Goal: Transaction & Acquisition: Purchase product/service

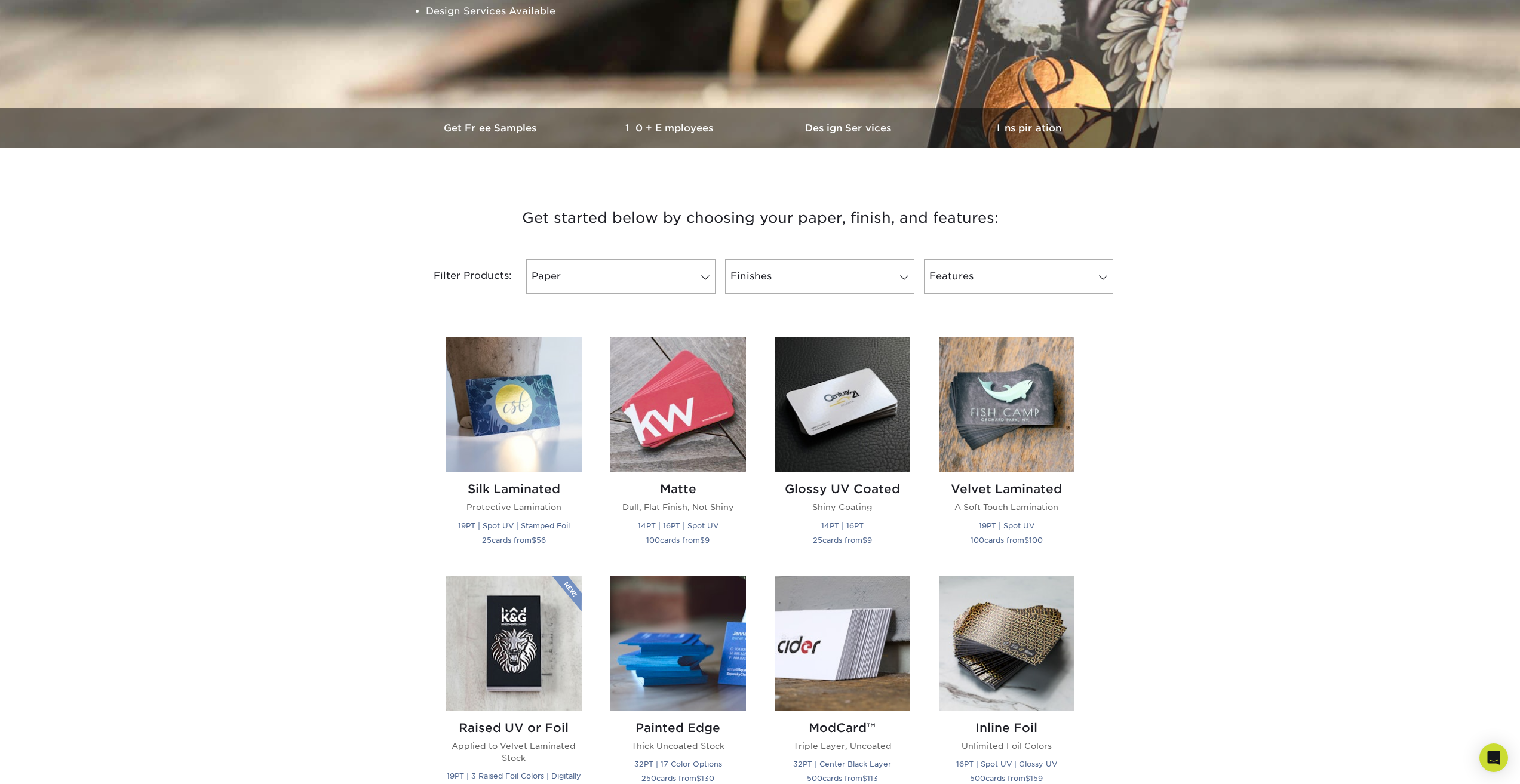
scroll to position [299, 0]
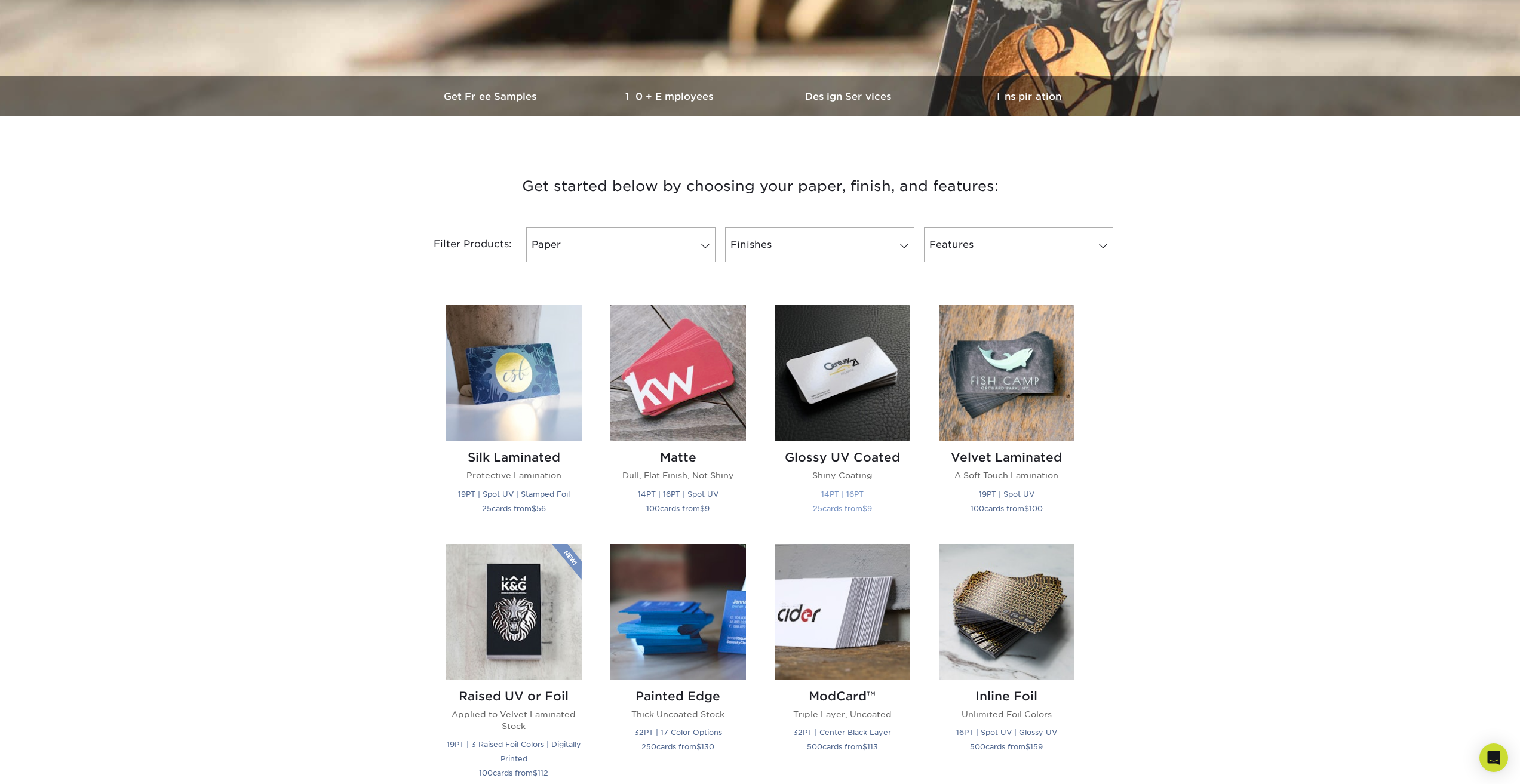
click at [853, 370] on img at bounding box center [842, 373] width 136 height 136
click at [688, 378] on img at bounding box center [678, 373] width 136 height 136
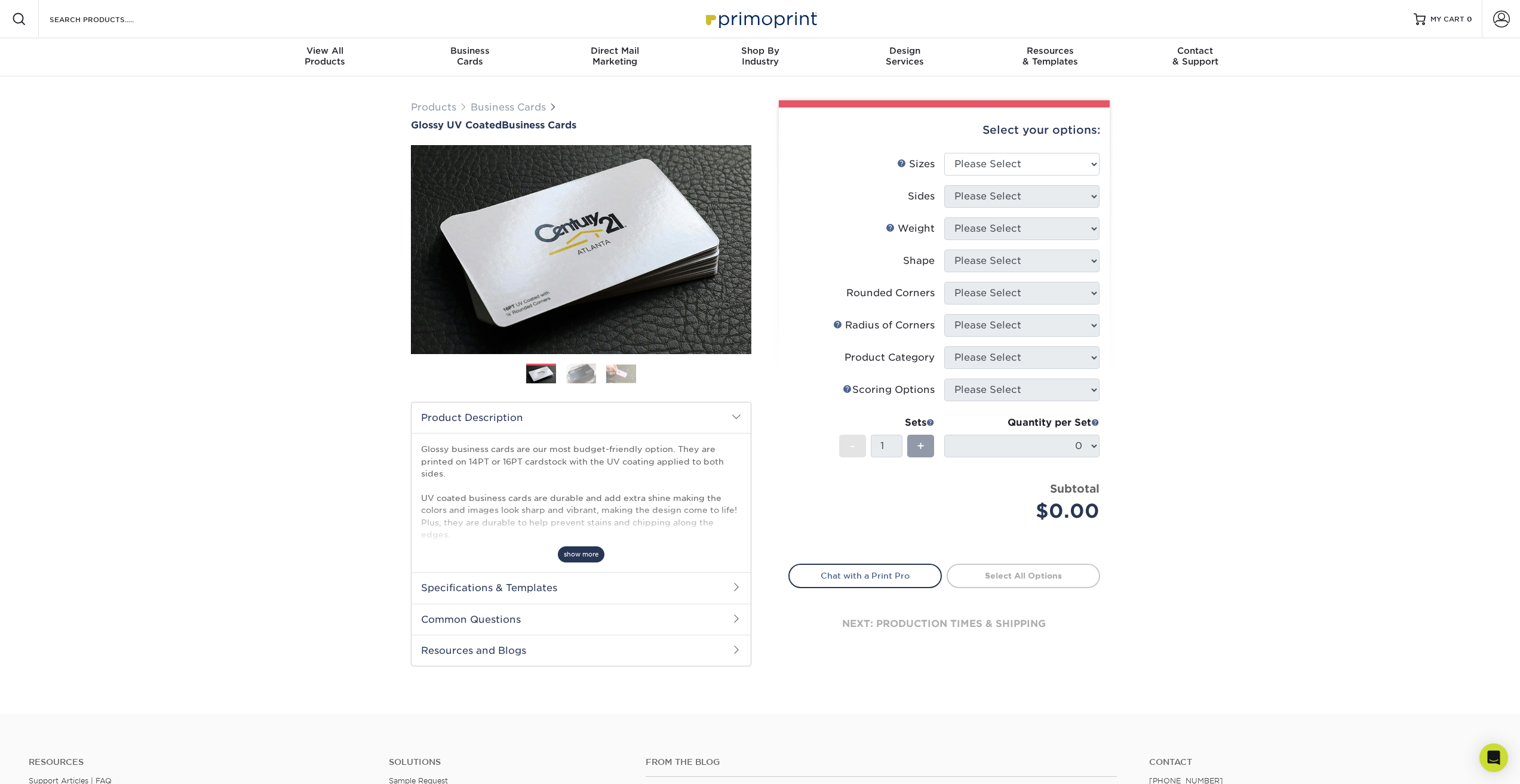
click at [579, 558] on span "show more" at bounding box center [581, 554] width 47 height 16
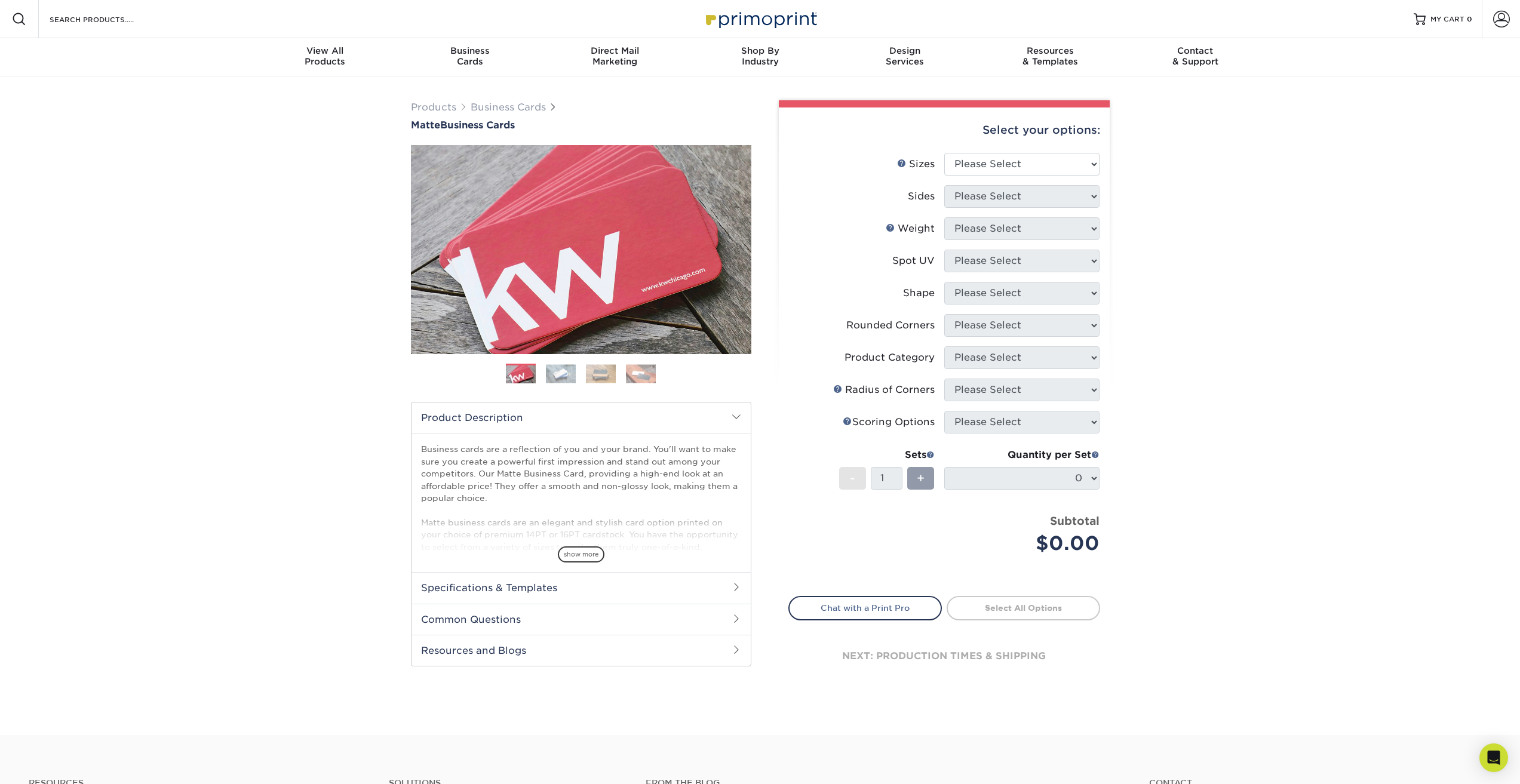
click at [580, 560] on span "show more" at bounding box center [581, 554] width 47 height 16
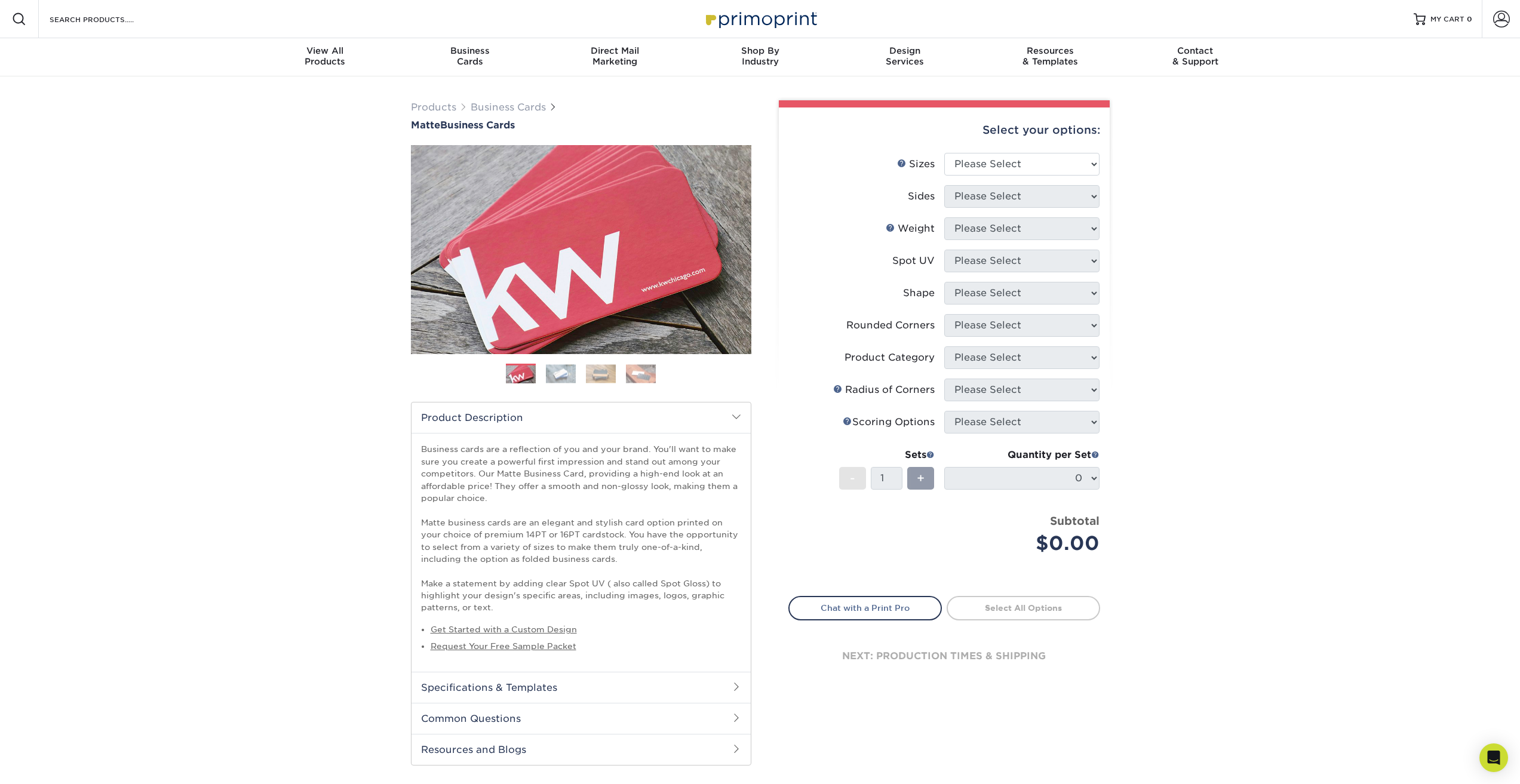
click at [561, 376] on img at bounding box center [561, 374] width 30 height 19
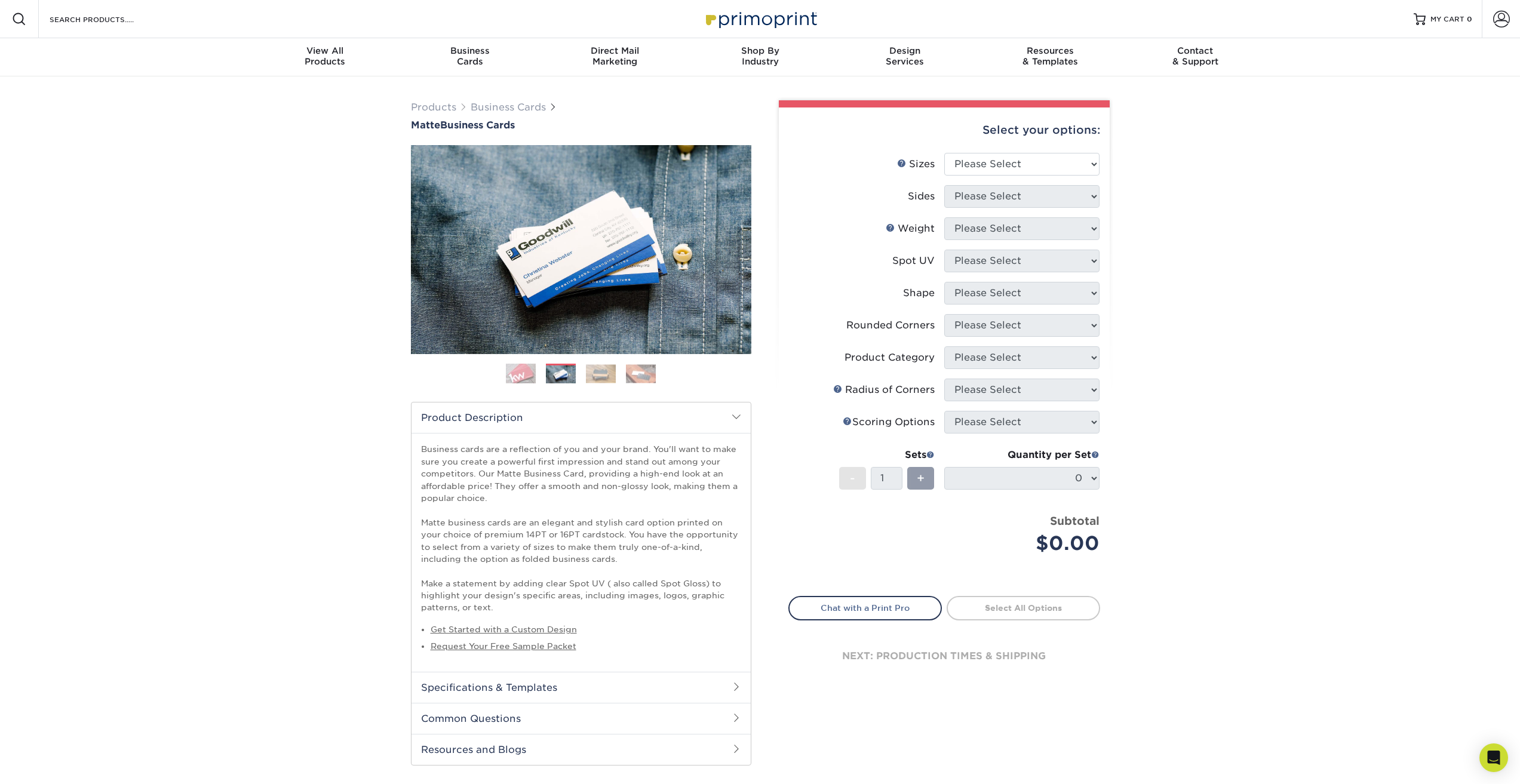
click at [606, 377] on img at bounding box center [601, 374] width 30 height 19
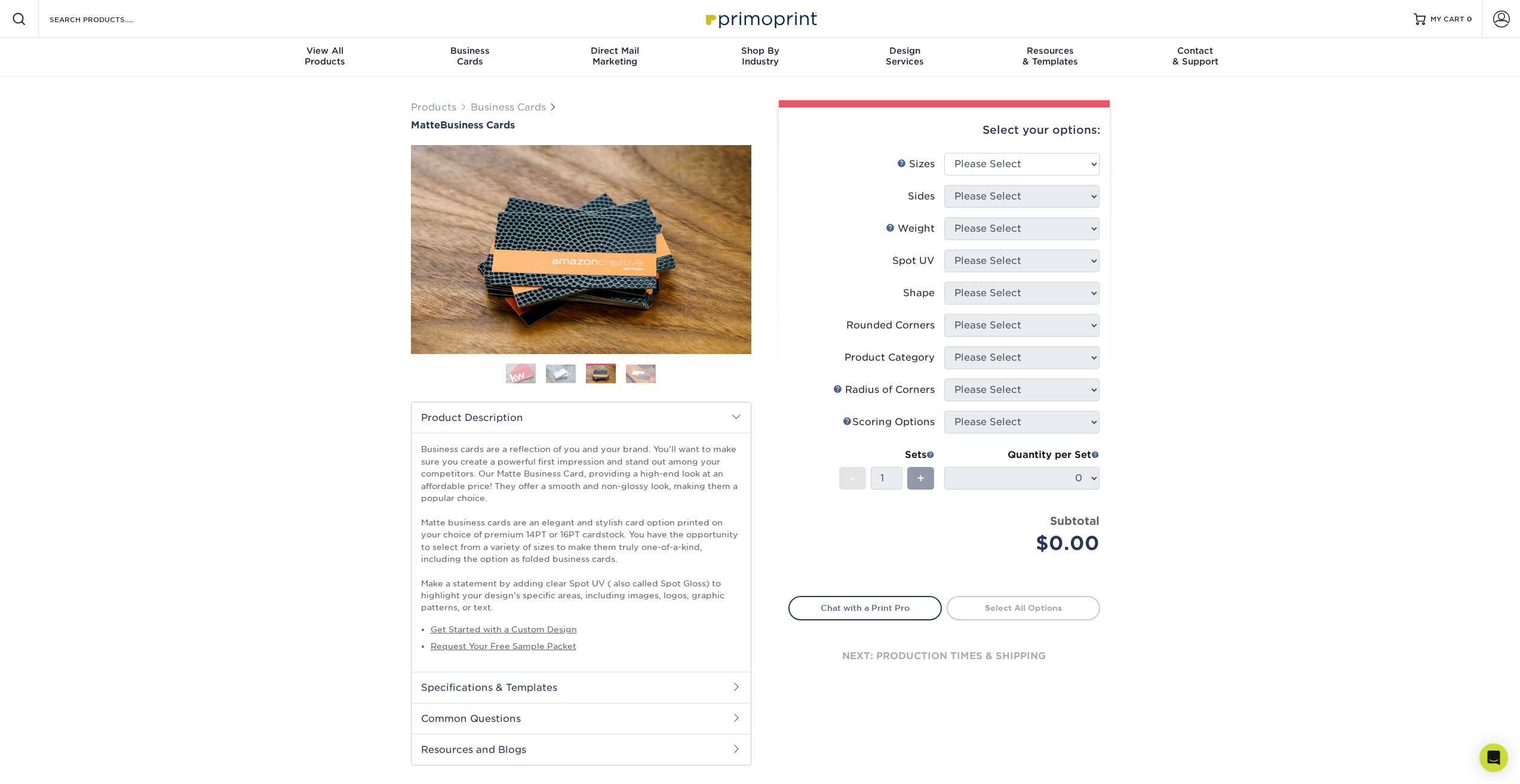
click at [637, 378] on img at bounding box center [641, 374] width 30 height 19
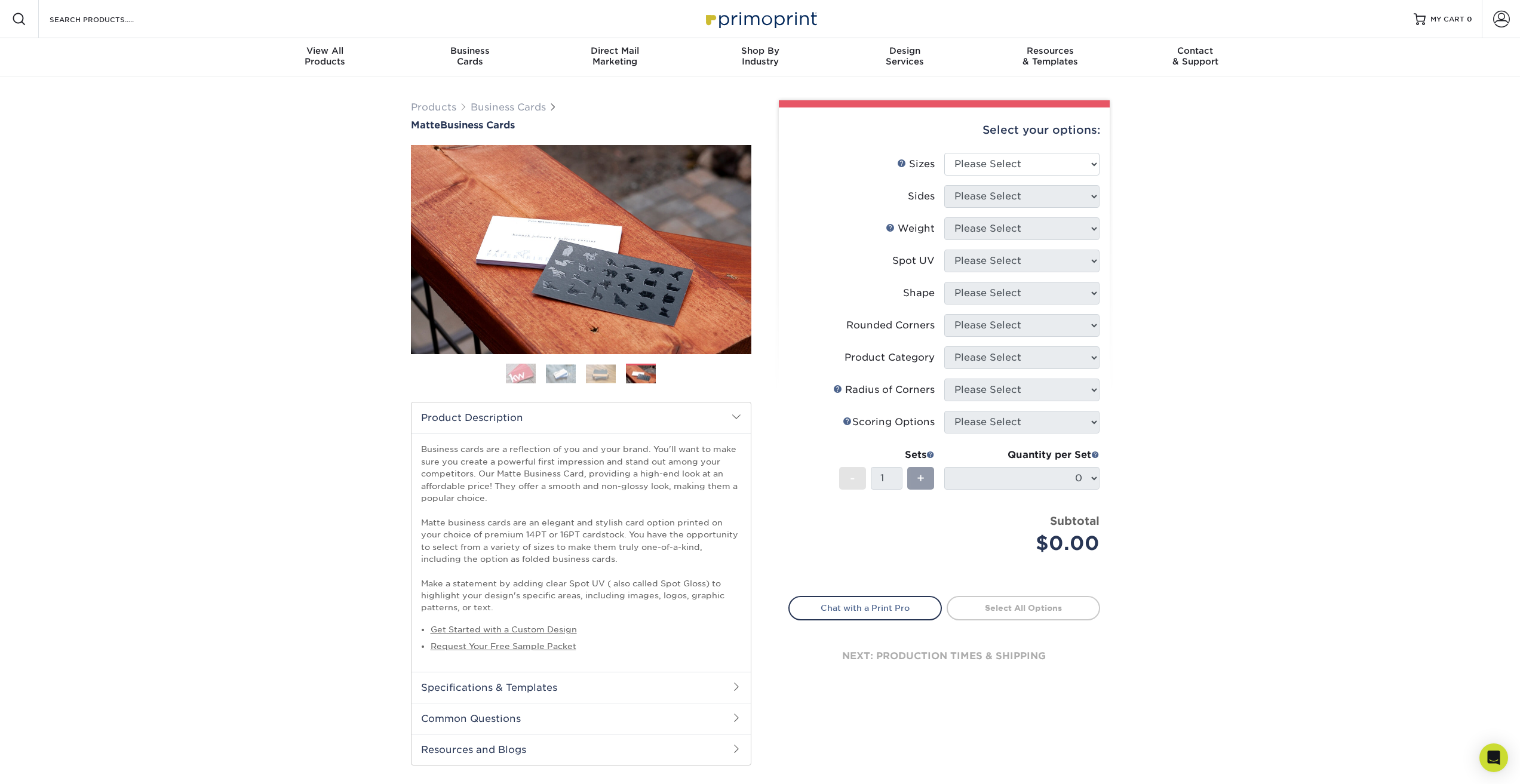
click at [594, 375] on img at bounding box center [601, 374] width 30 height 19
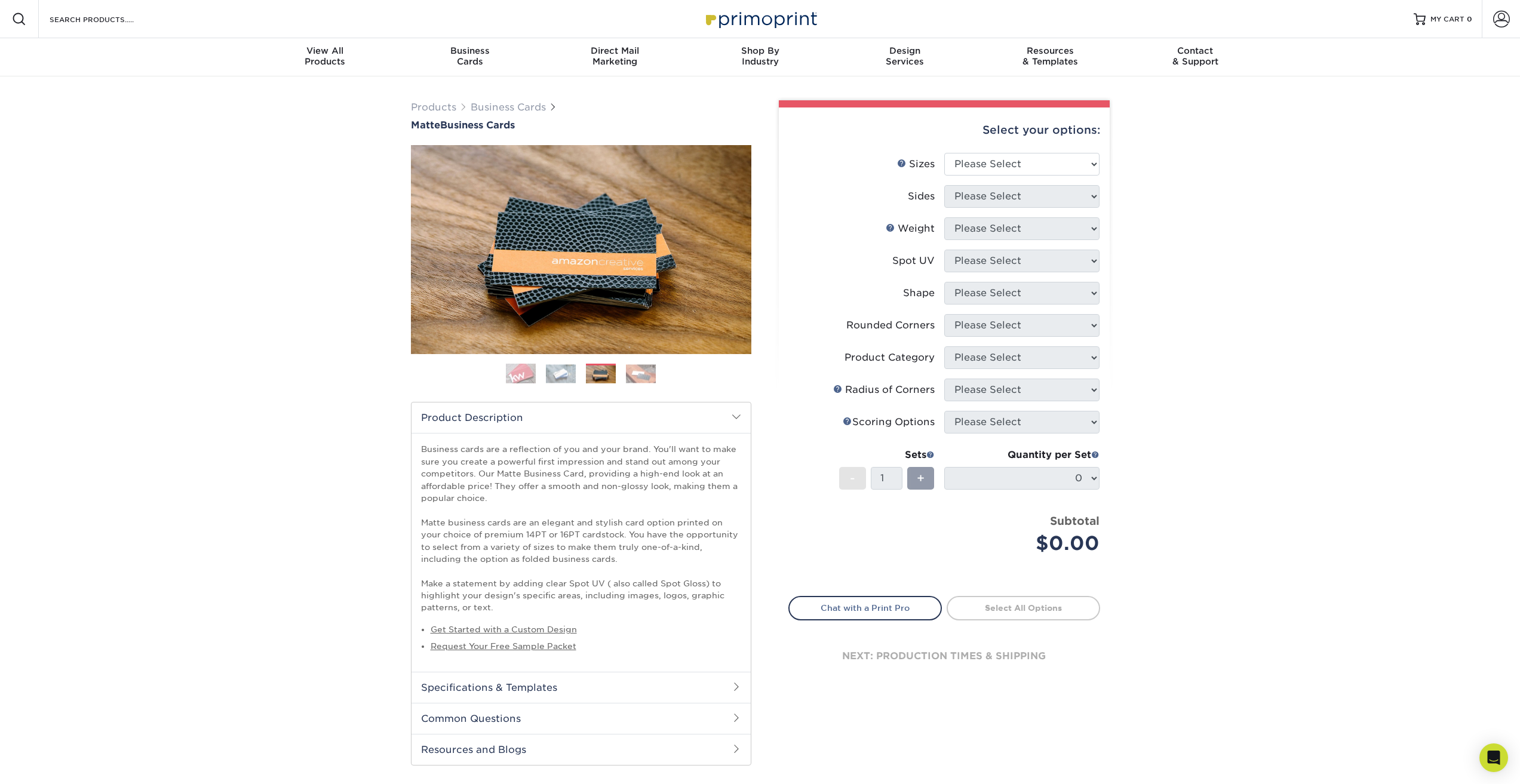
click at [566, 375] on img at bounding box center [561, 374] width 30 height 19
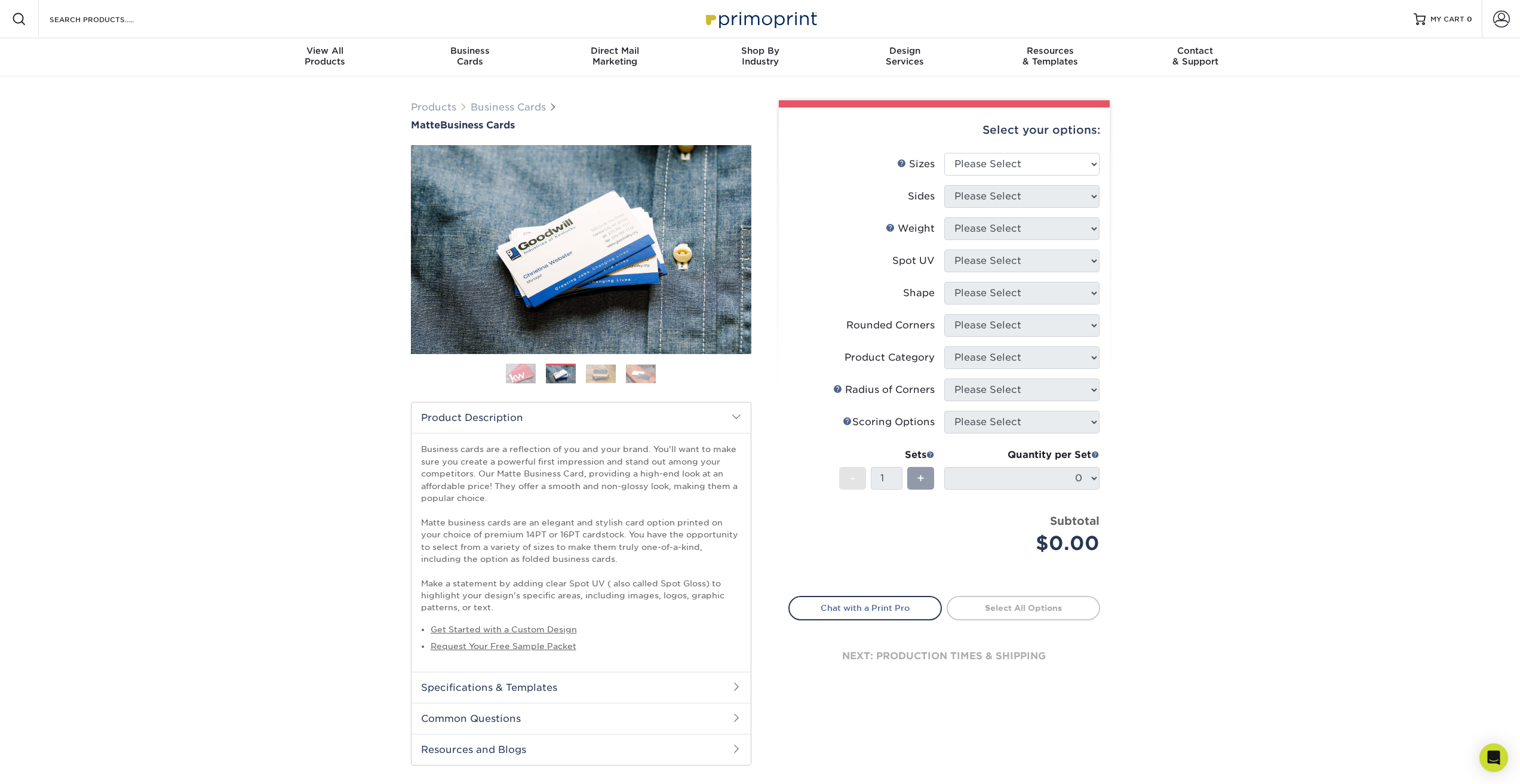
click at [517, 376] on img at bounding box center [520, 374] width 30 height 30
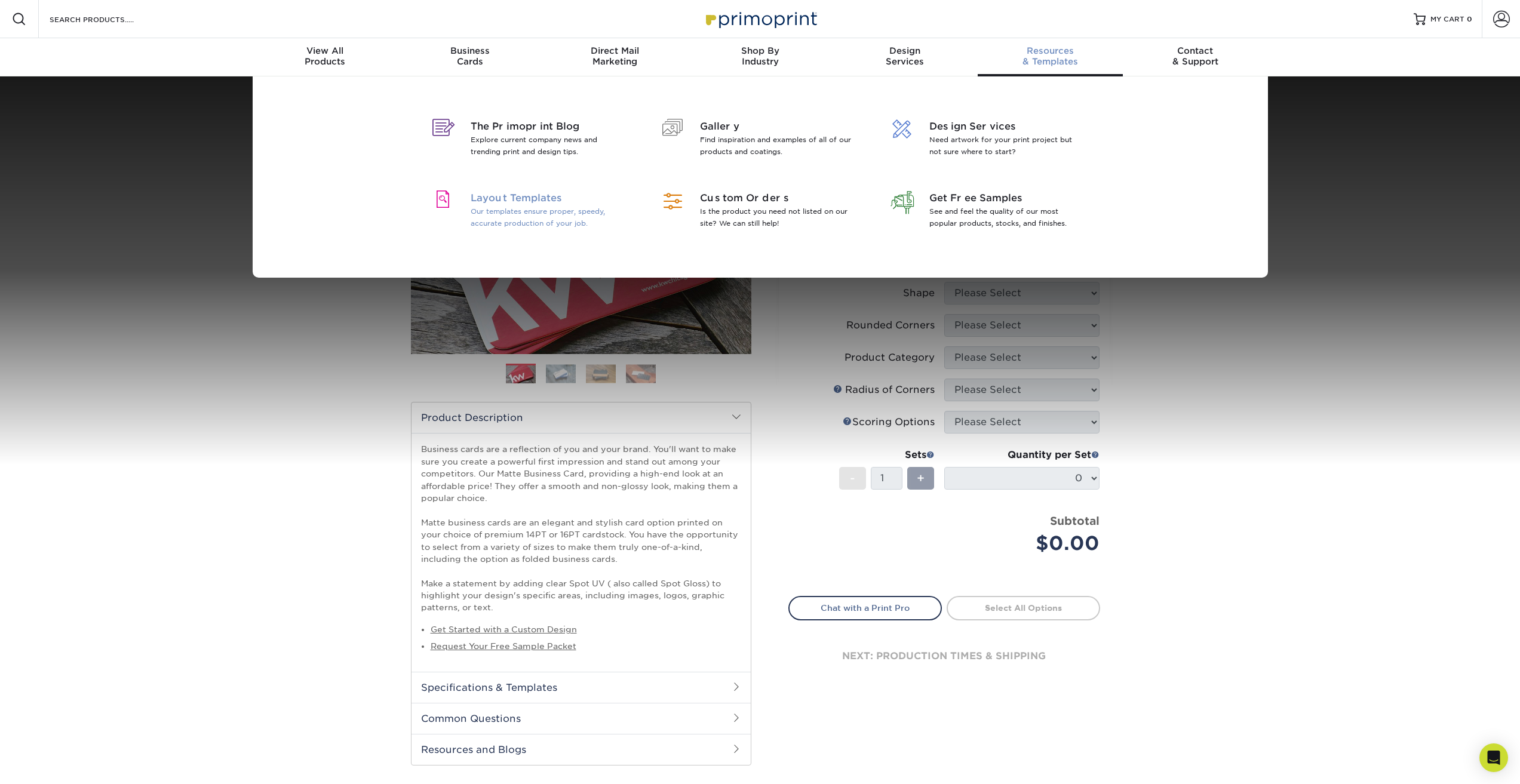
click at [539, 195] on span "Layout Templates" at bounding box center [548, 198] width 155 height 14
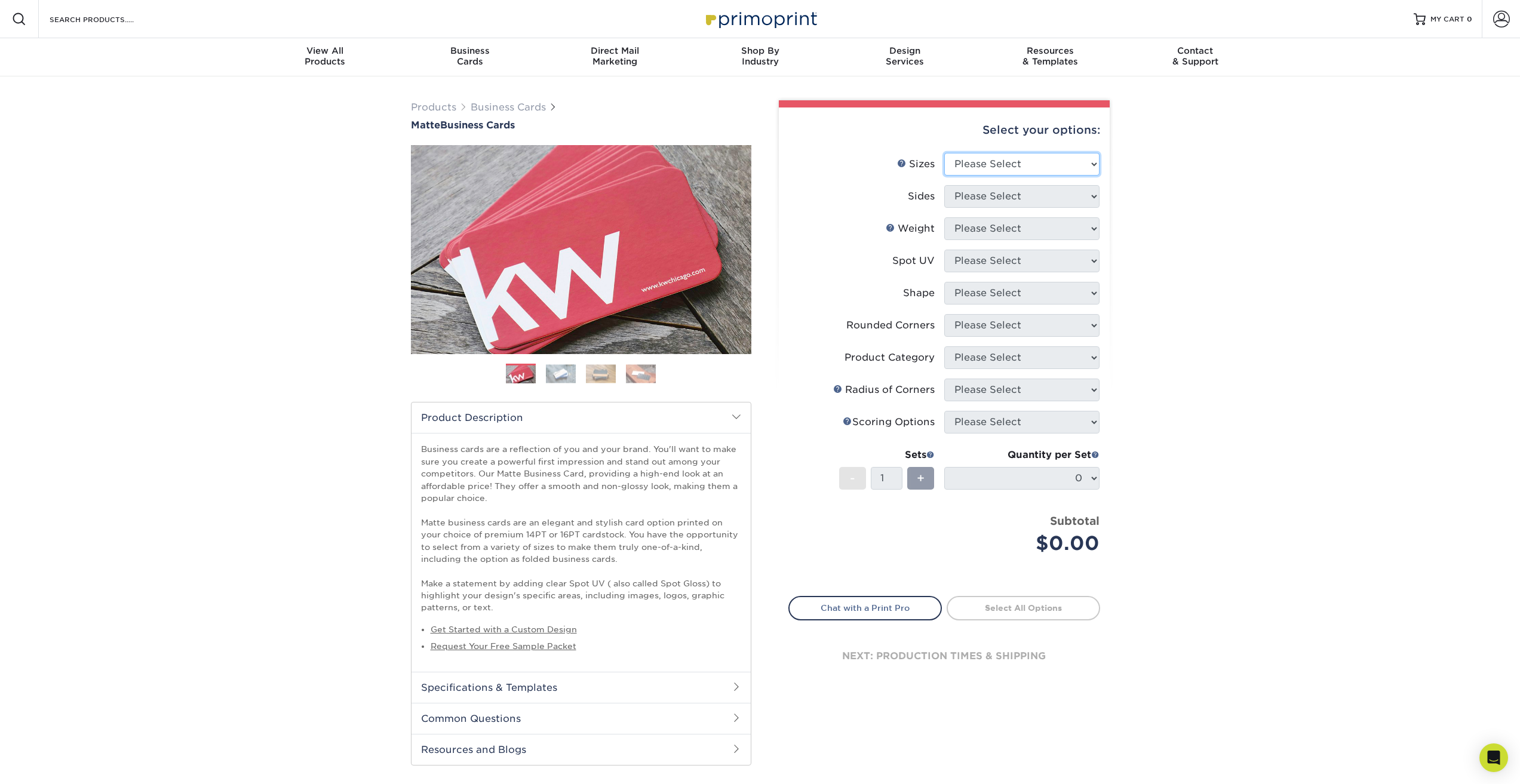
click at [962, 163] on select "Please Select 1.5" x 3.5" - Mini 1.75" x 3.5" - Mini 2" x 2" - Square 2" x 3" -…" at bounding box center [1022, 164] width 155 height 22
select select "2.00x3.50"
click at [945, 153] on select "Please Select 1.5" x 3.5" - Mini 1.75" x 3.5" - Mini 2" x 2" - Square 2" x 3" -…" at bounding box center [1022, 164] width 155 height 22
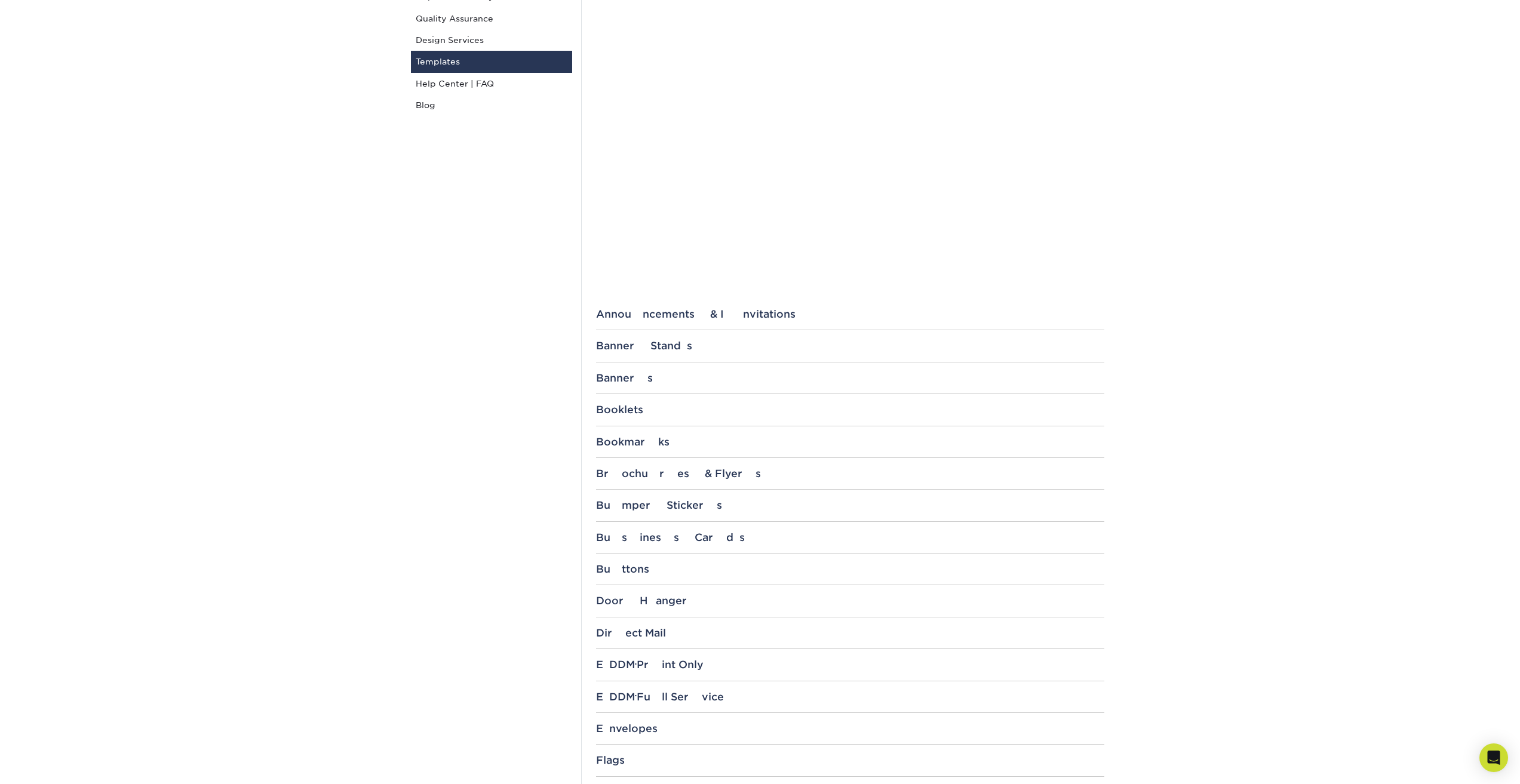
scroll to position [239, 0]
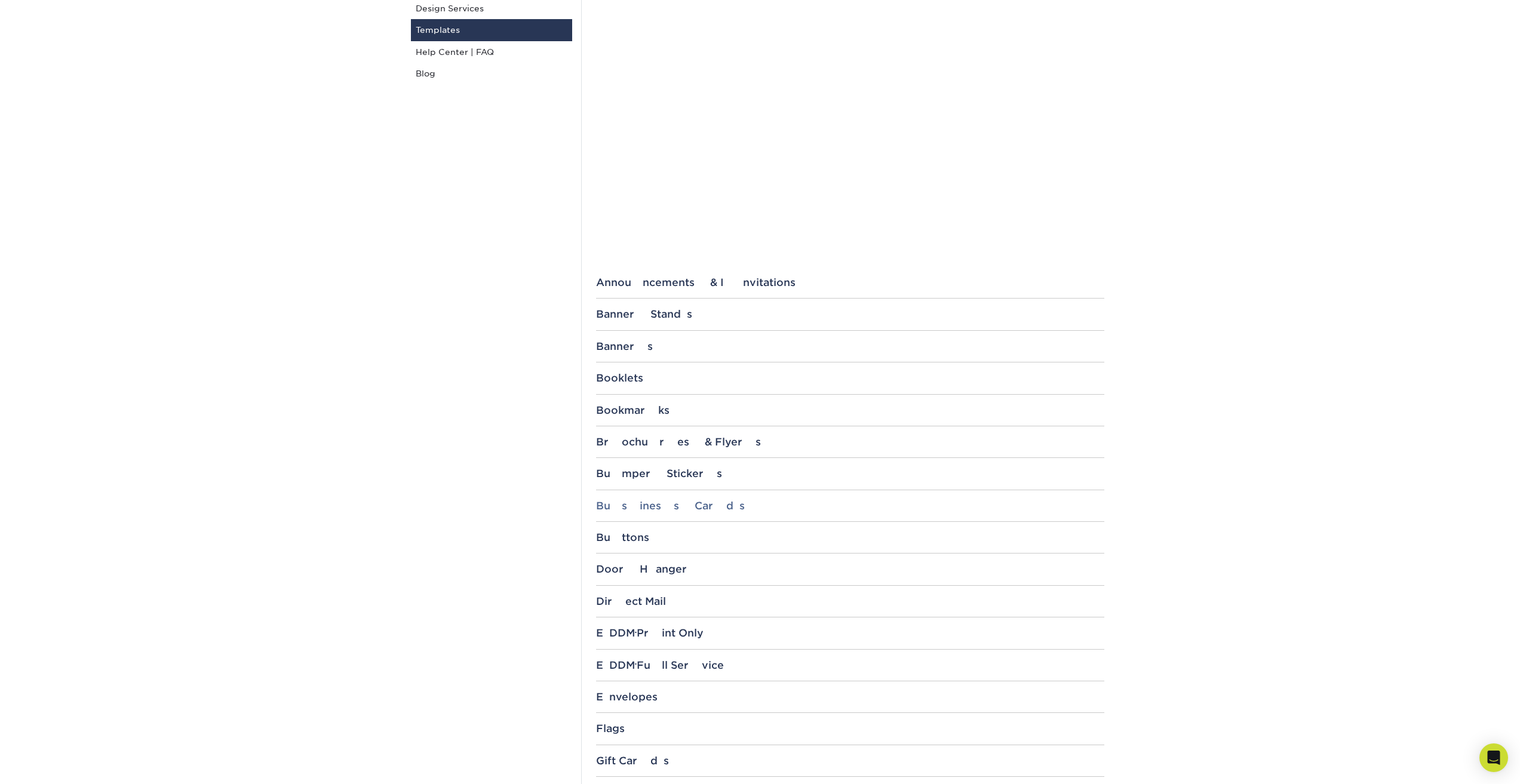
click at [615, 506] on div "Business Cards" at bounding box center [851, 506] width 509 height 12
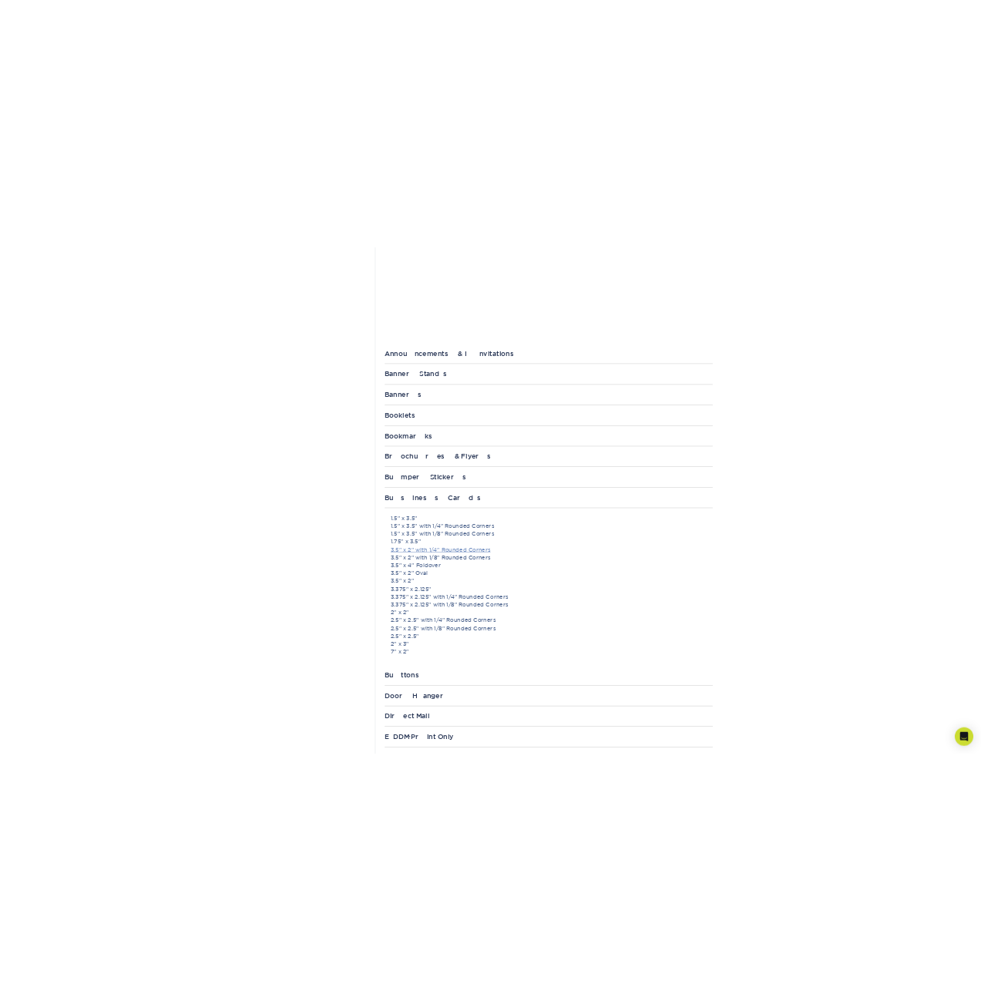
scroll to position [462, 0]
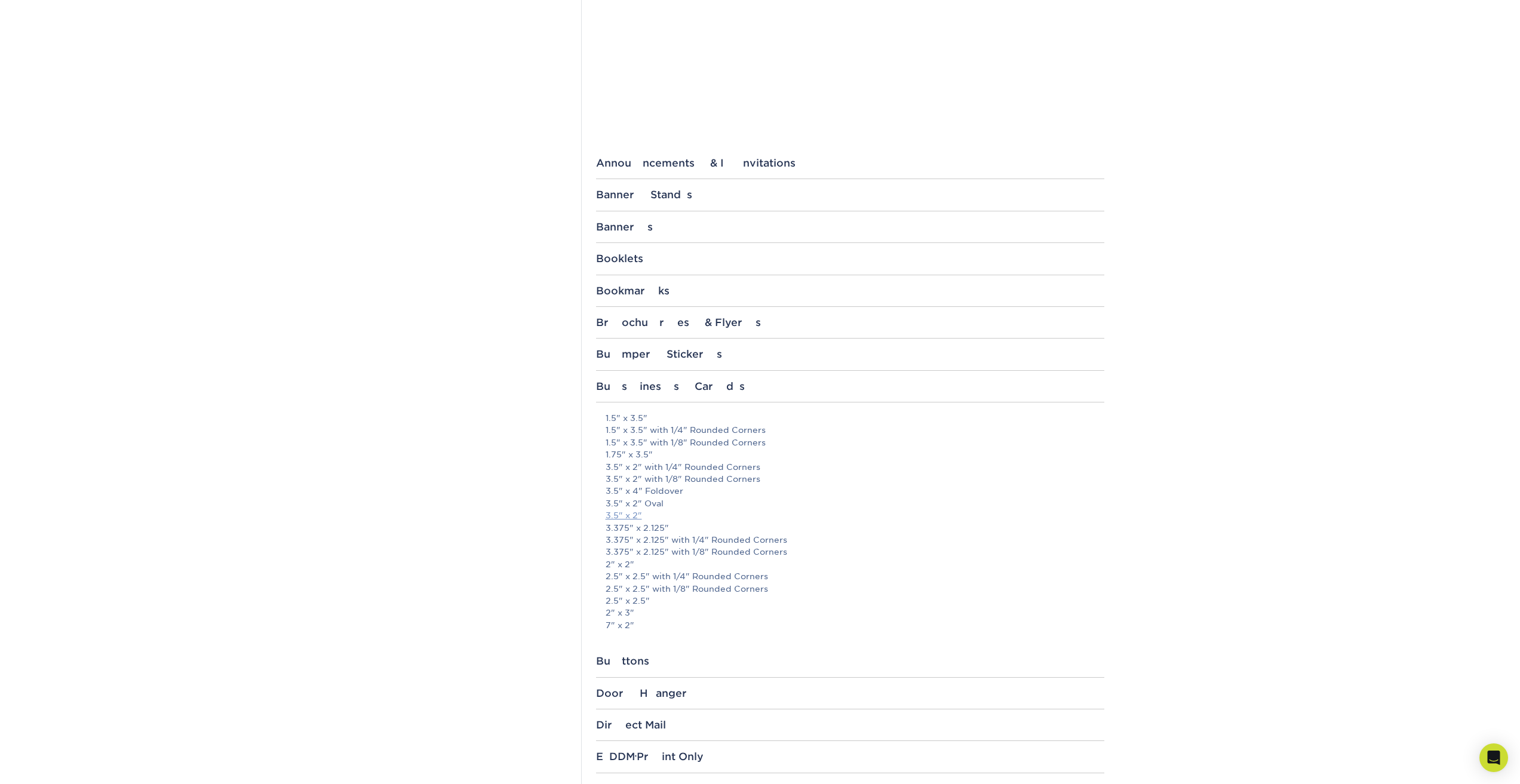
click at [627, 516] on link "3.5" x 2"" at bounding box center [624, 516] width 36 height 9
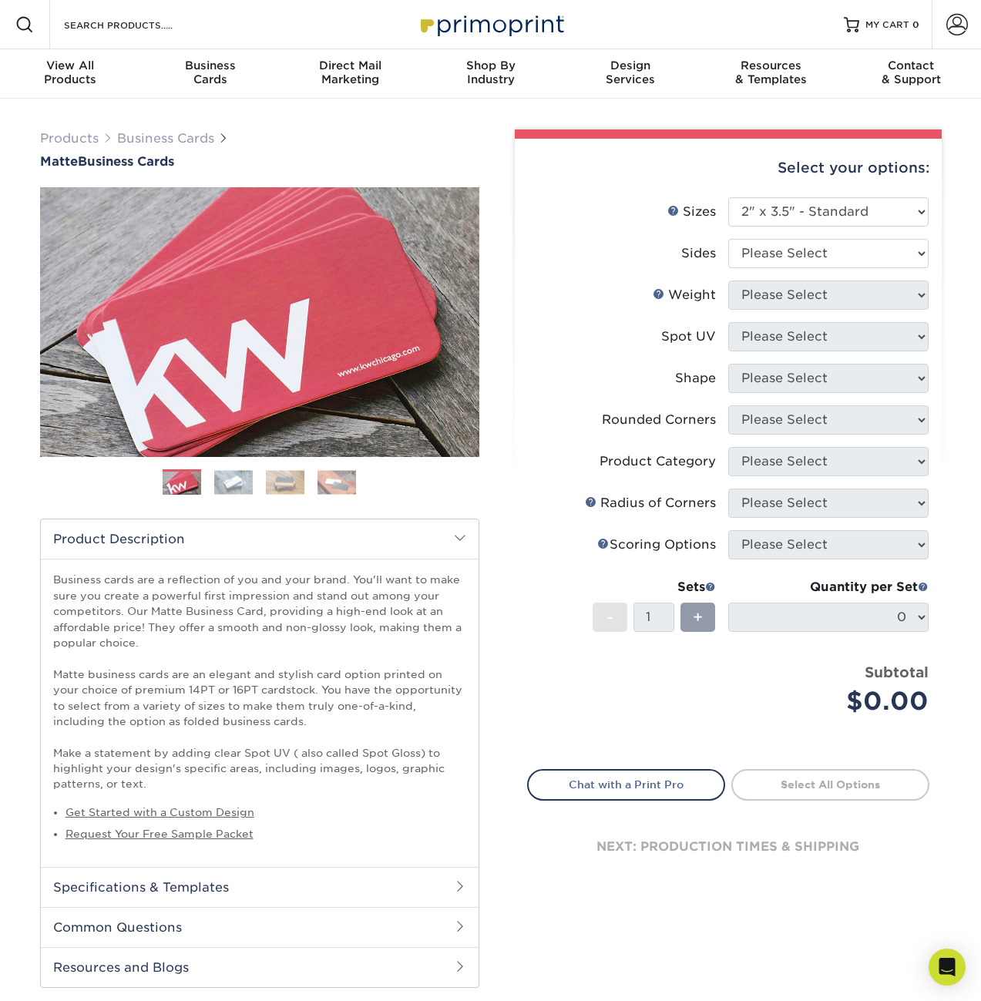
select select "2.00x3.50"
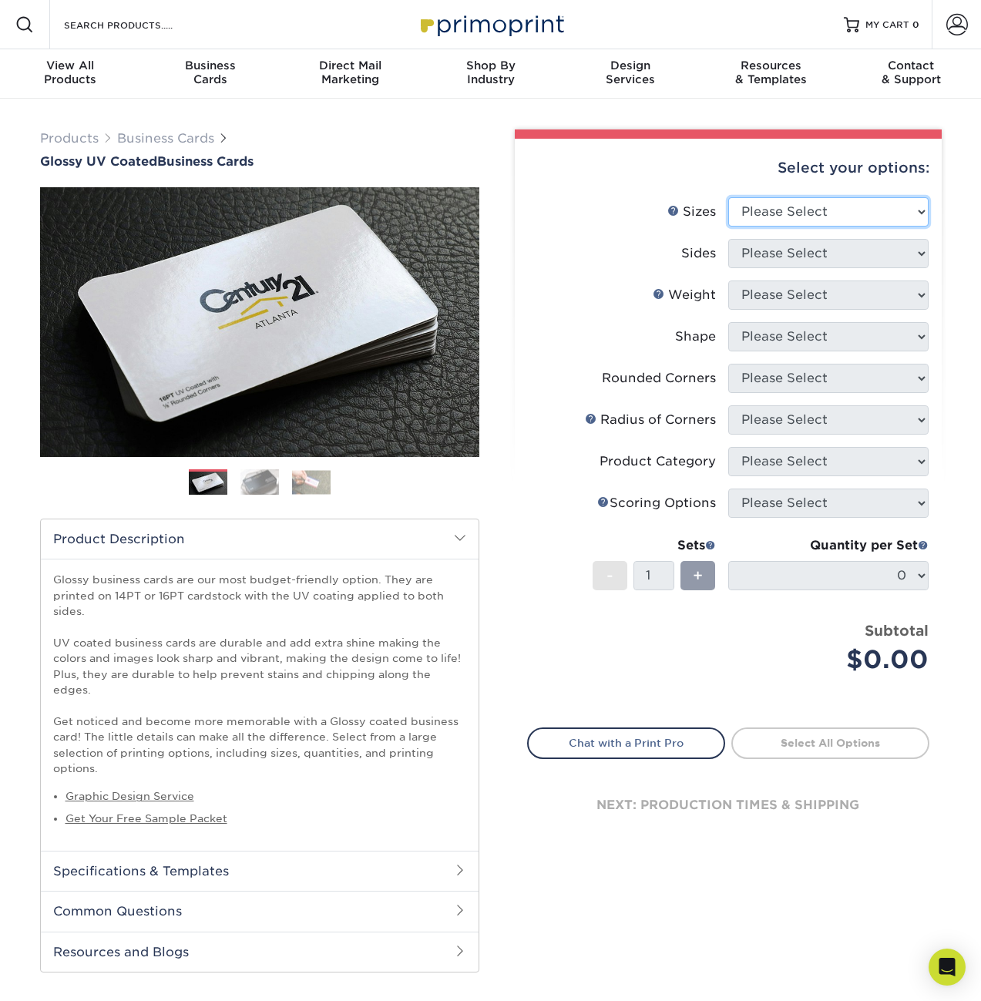
click at [753, 210] on select "Please Select 1.5" x 3.5" - Mini 1.75" x 3.5" - Mini 2" x 2" - Square 2" x 3" -…" at bounding box center [828, 211] width 200 height 29
select select "2.00x3.50"
click at [728, 197] on select "Please Select 1.5" x 3.5" - Mini 1.75" x 3.5" - Mini 2" x 2" - Square 2" x 3" -…" at bounding box center [828, 211] width 200 height 29
click at [783, 260] on select "Please Select Print Both Sides Print Front Only" at bounding box center [828, 253] width 200 height 29
select select "13abbda7-1d64-4f25-8bb2-c179b224825d"
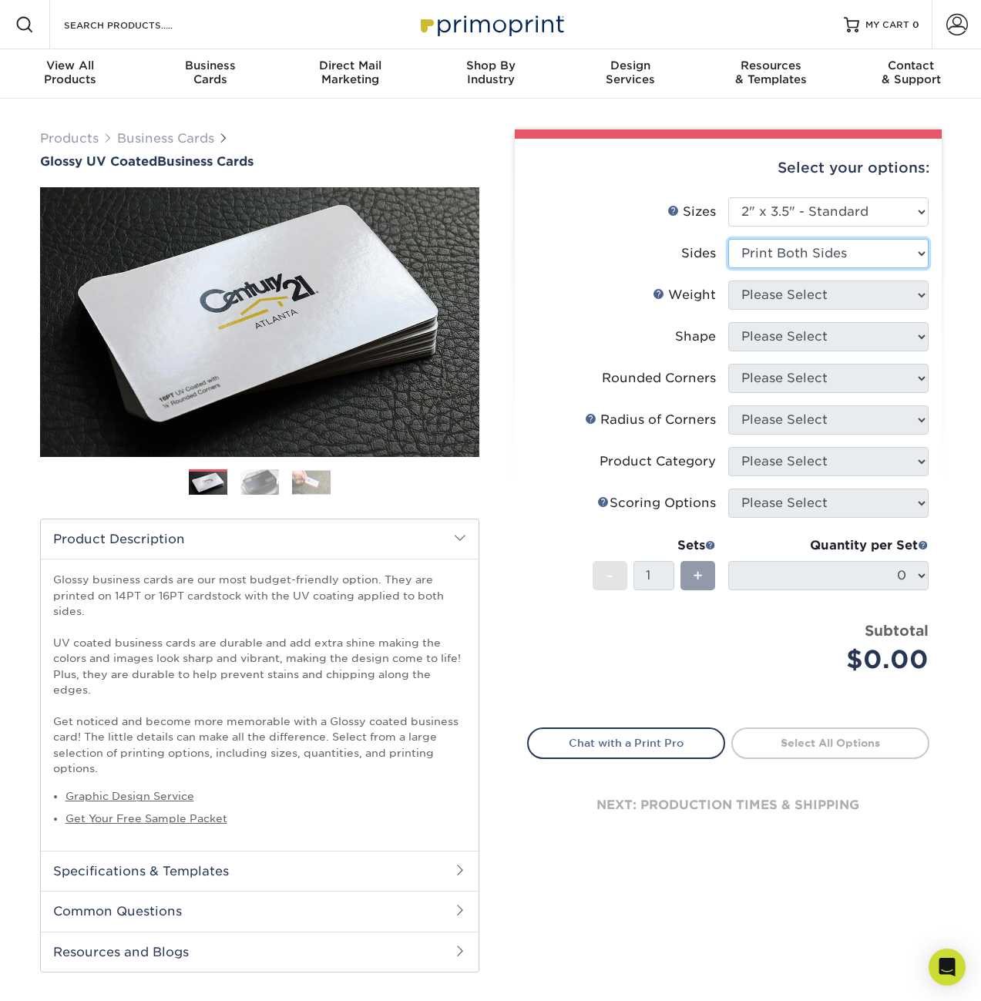
click at [728, 239] on select "Please Select Print Both Sides Print Front Only" at bounding box center [828, 253] width 200 height 29
click at [799, 301] on select "Please Select 16PT 14PT" at bounding box center [828, 294] width 200 height 29
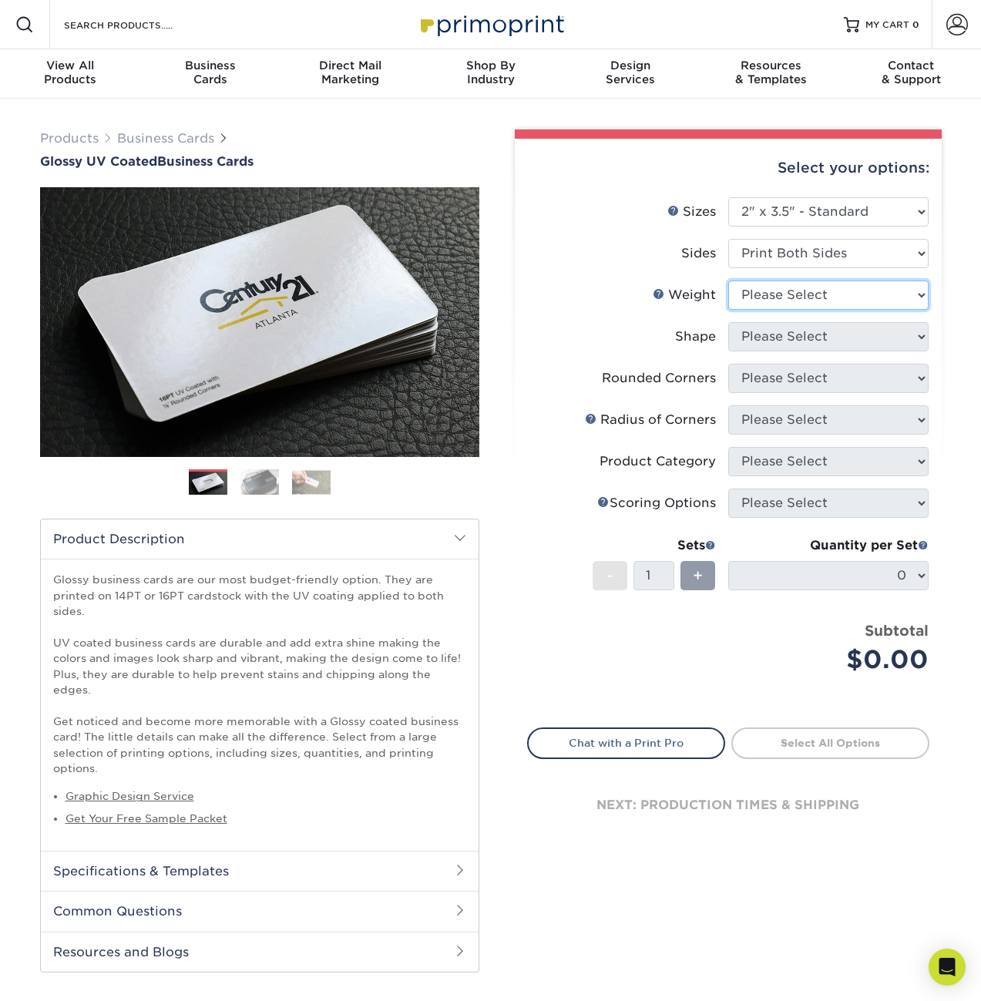
click at [799, 301] on select "Please Select 16PT 14PT" at bounding box center [828, 294] width 200 height 29
select select "14PT"
click at [728, 280] on select "Please Select 16PT 14PT" at bounding box center [828, 294] width 200 height 29
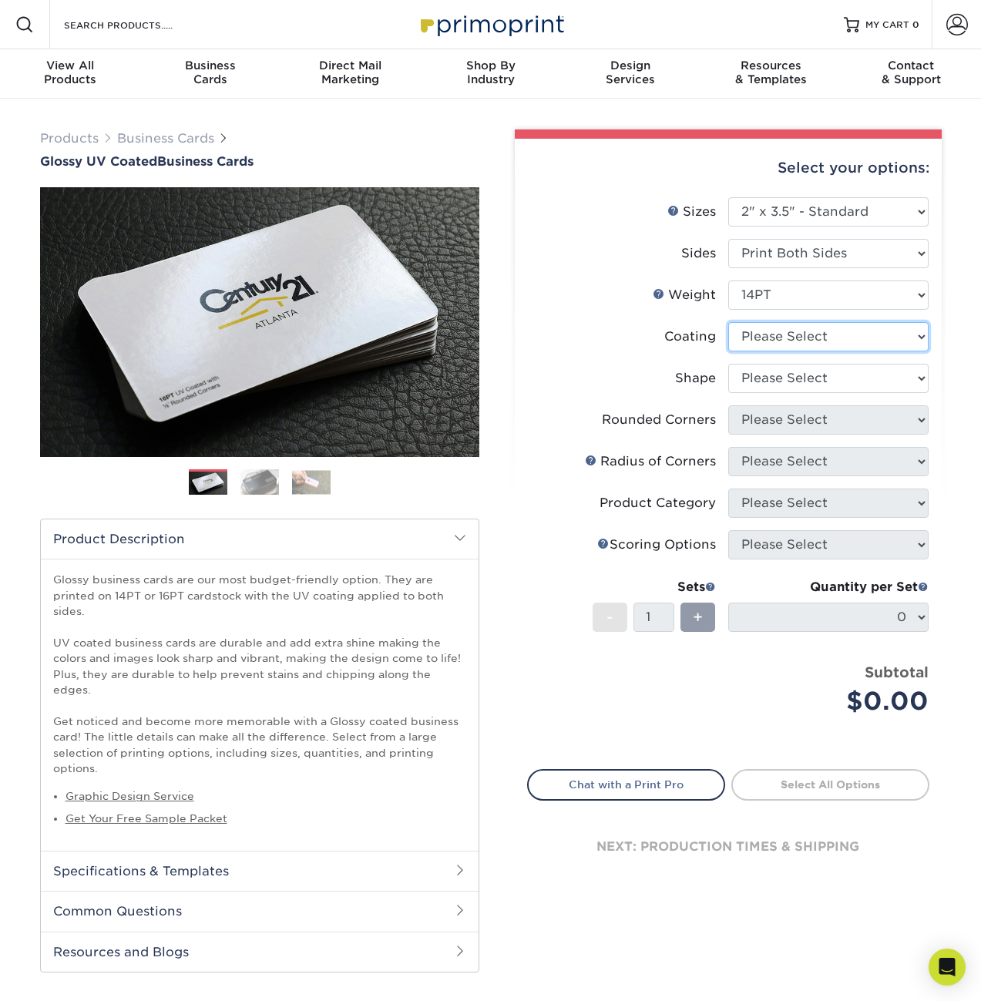
click at [783, 335] on select at bounding box center [828, 336] width 200 height 29
select select "ae367451-b2b8-45df-a344-0f05b6a12993"
click at [728, 322] on select at bounding box center [828, 336] width 200 height 29
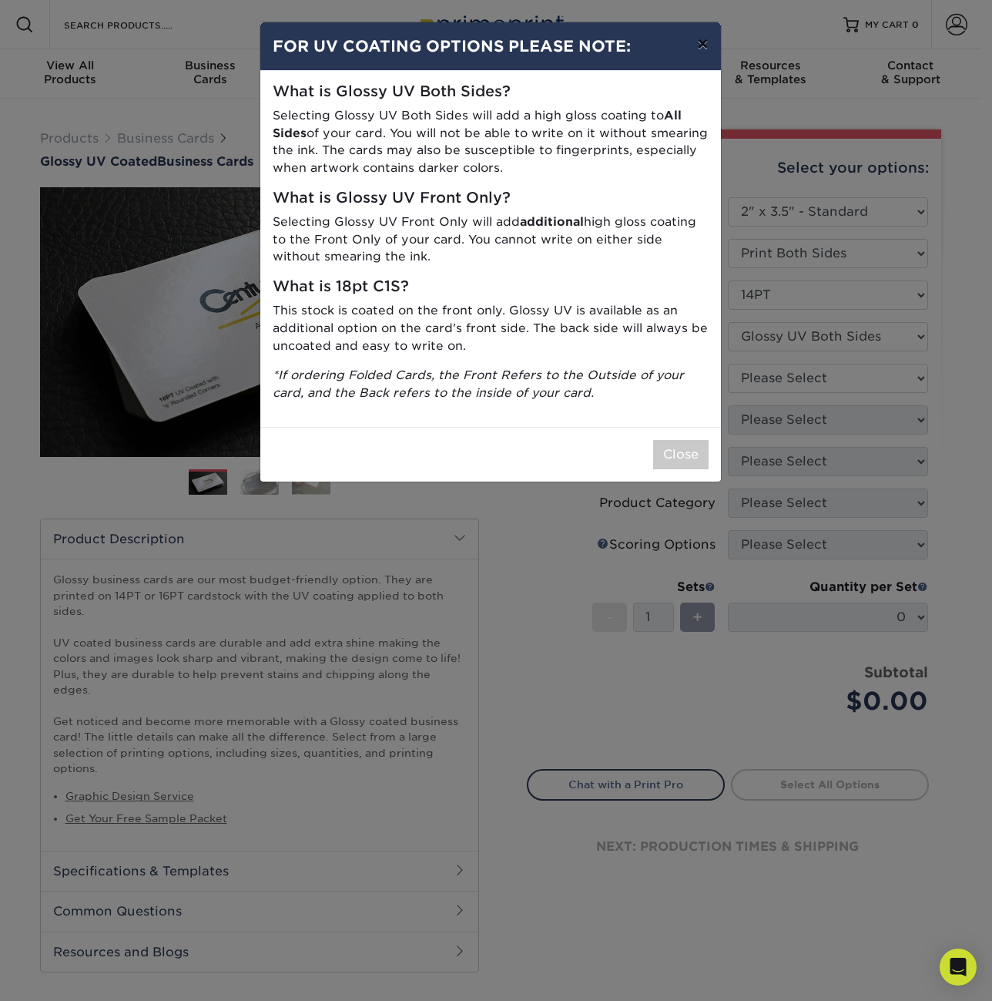
click at [704, 45] on button "×" at bounding box center [702, 43] width 35 height 43
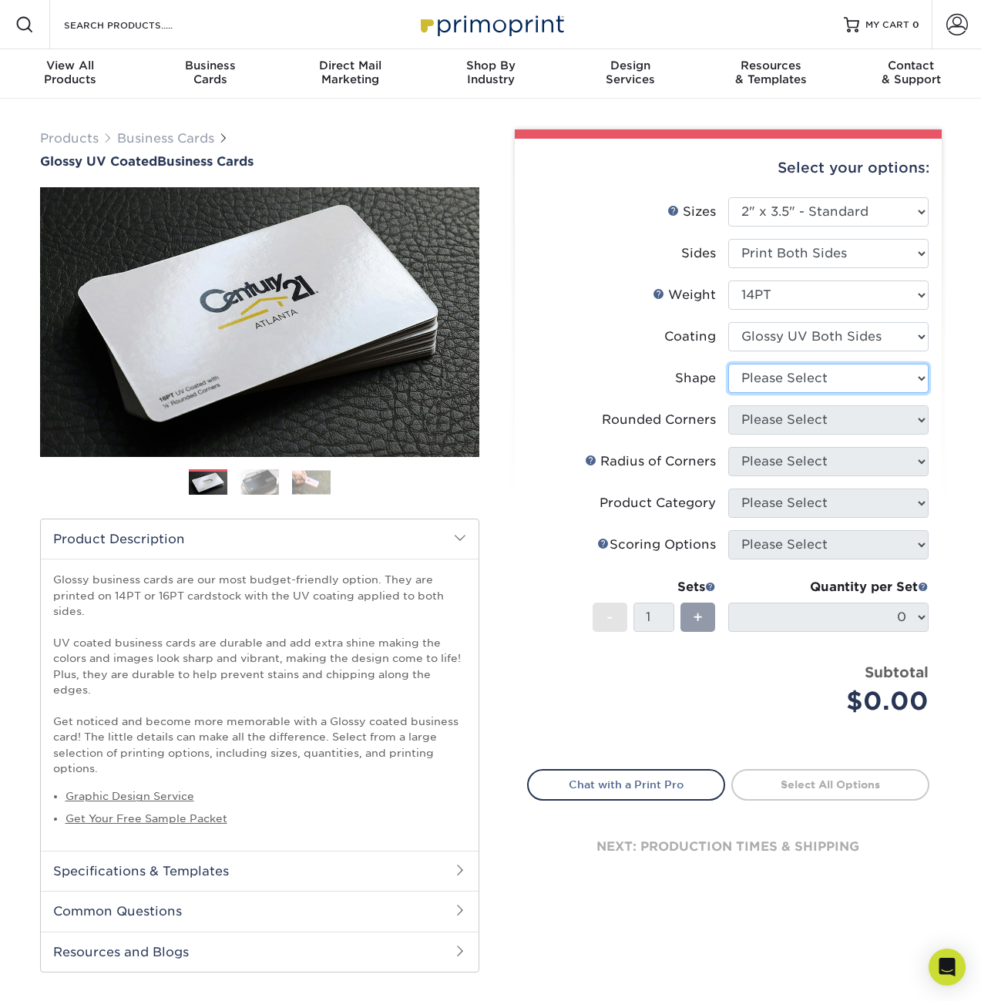
click at [790, 377] on select "Please Select Standard" at bounding box center [828, 378] width 200 height 29
select select "standard"
click at [728, 364] on select "Please Select Standard" at bounding box center [828, 378] width 200 height 29
click at [783, 421] on select "Please Select Yes - Round 2 Corners Yes - Round 4 Corners No" at bounding box center [828, 419] width 200 height 29
select select "0"
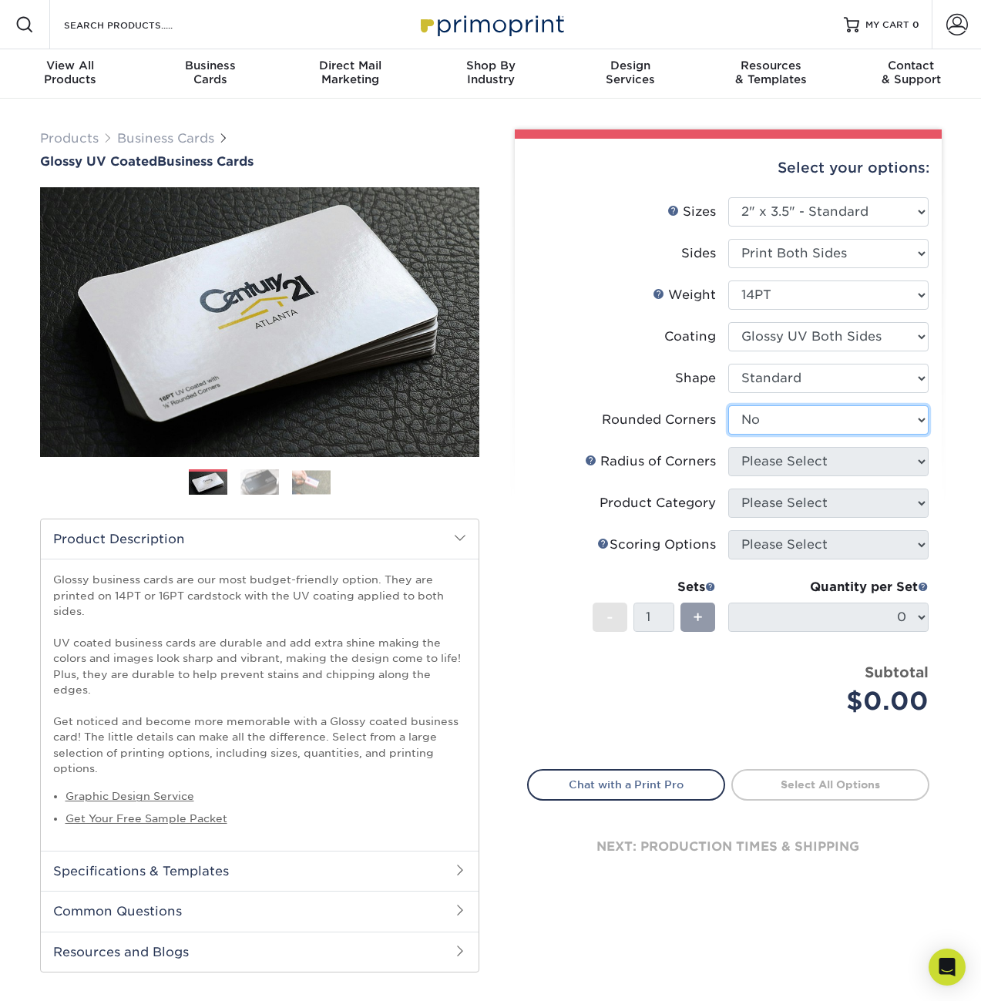
click at [728, 405] on select "Please Select Yes - Round 2 Corners Yes - Round 4 Corners No" at bounding box center [828, 419] width 200 height 29
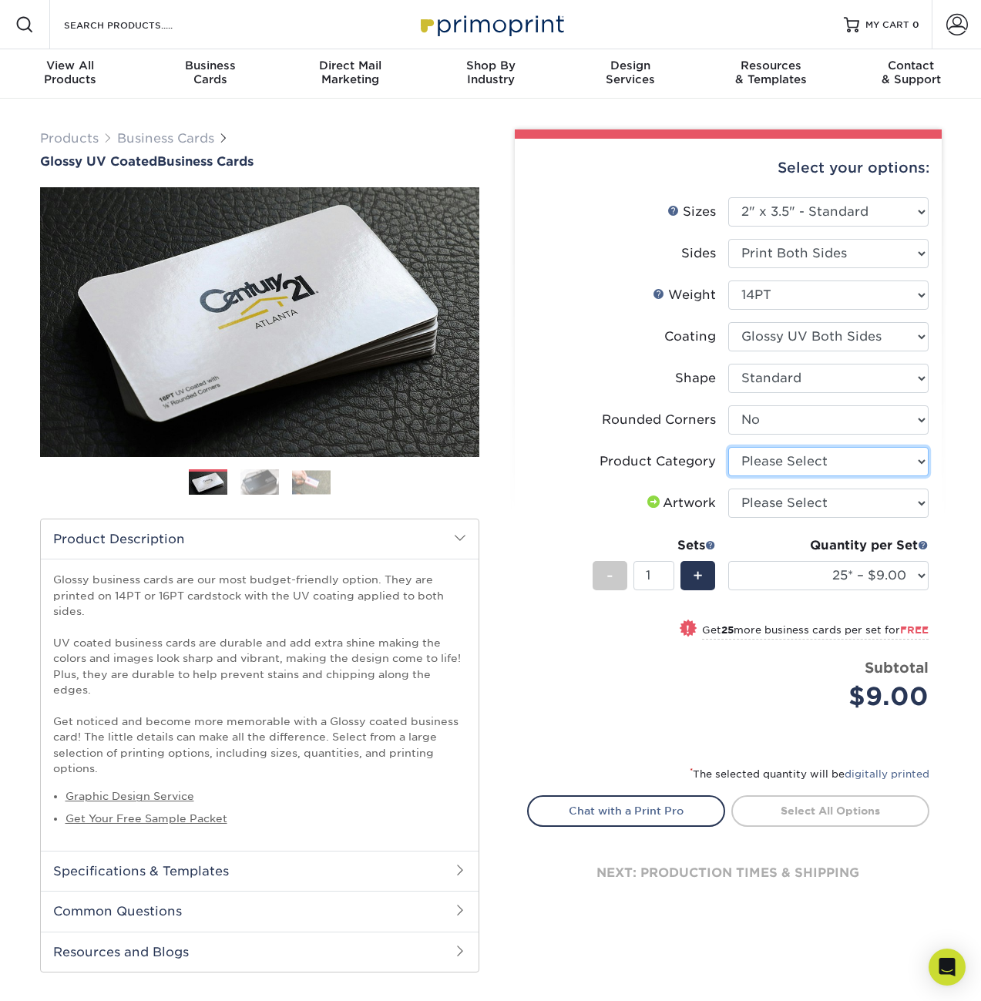
click at [773, 462] on select "Please Select Business Cards" at bounding box center [828, 461] width 200 height 29
select select "3b5148f1-0588-4f88-a218-97bcfdce65c1"
click at [728, 447] on select "Please Select Business Cards" at bounding box center [828, 461] width 200 height 29
click at [776, 501] on select "Please Select I will upload files I need a design - $100" at bounding box center [828, 502] width 200 height 29
select select "upload"
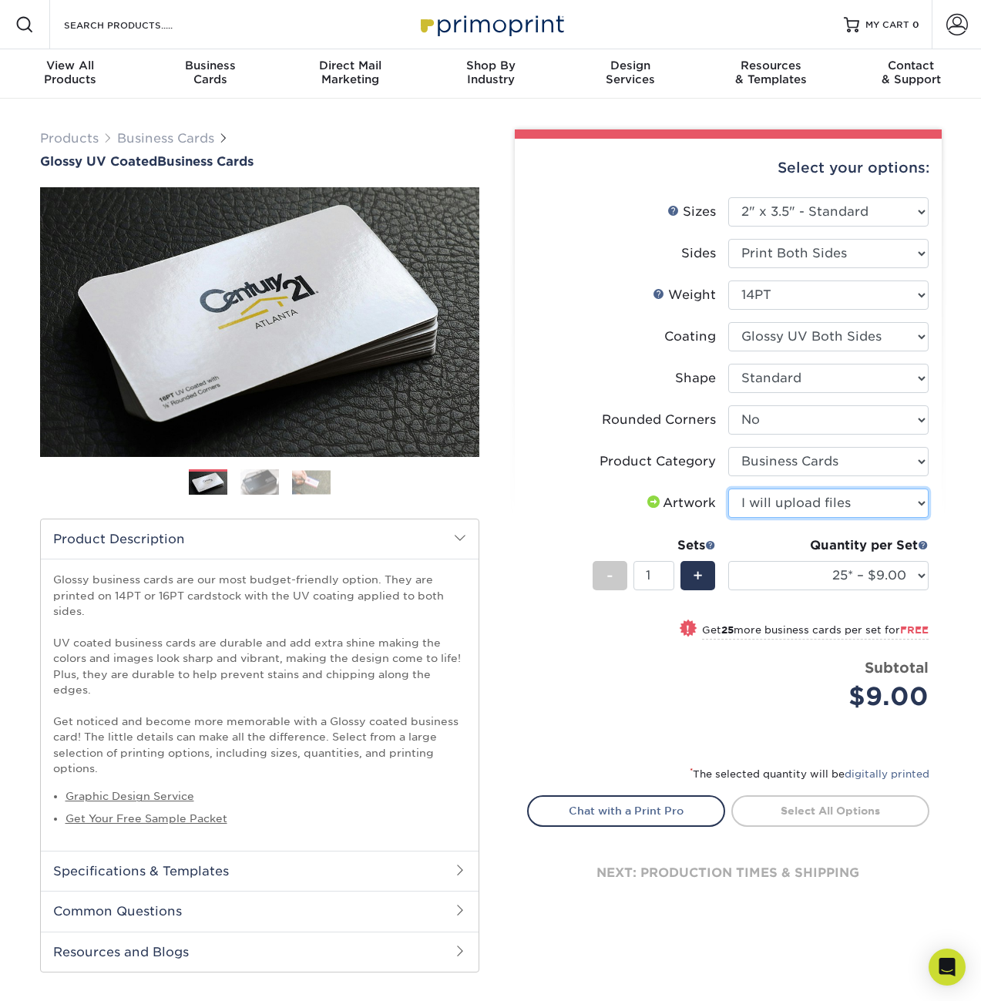
click at [728, 488] on select "Please Select I will upload files I need a design - $100" at bounding box center [828, 502] width 200 height 29
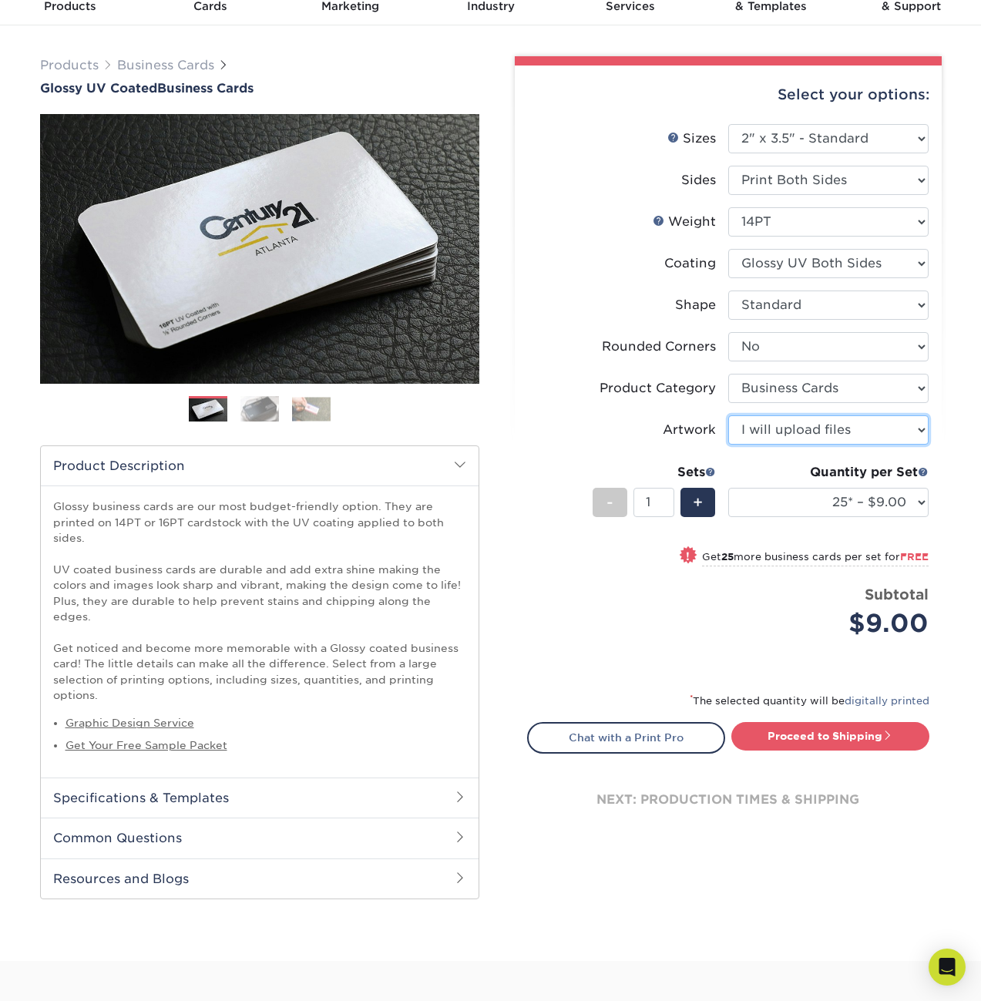
scroll to position [77, 0]
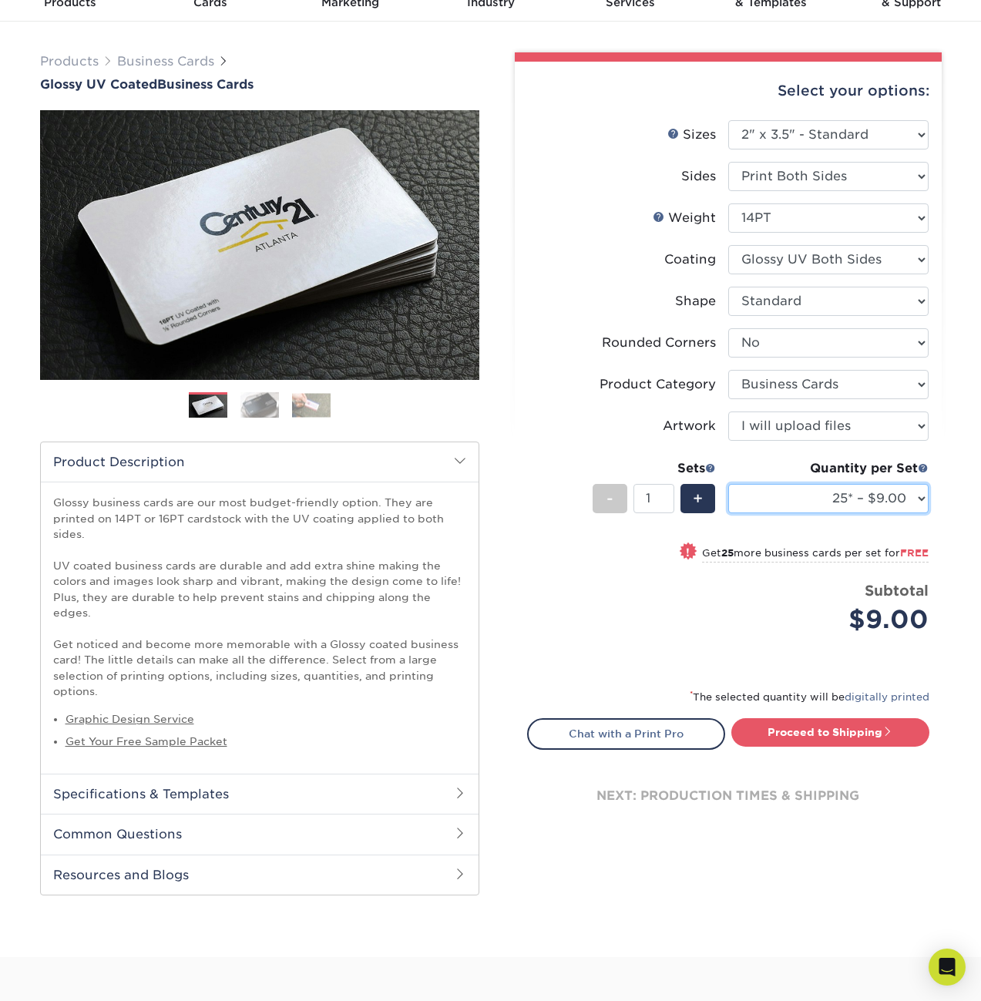
click at [806, 508] on select "25* – $9.00 50* – $9.00 100* – $9.00 250* – $17.00 500 – $33.00 1000 – $42.00 2…" at bounding box center [828, 498] width 200 height 29
click at [728, 484] on select "25* – $9.00 50* – $9.00 100* – $9.00 250* – $17.00 500 – $33.00 1000 – $42.00 2…" at bounding box center [828, 498] width 200 height 29
click at [788, 562] on small "Get 25 more business cards per set for FREE" at bounding box center [815, 554] width 226 height 15
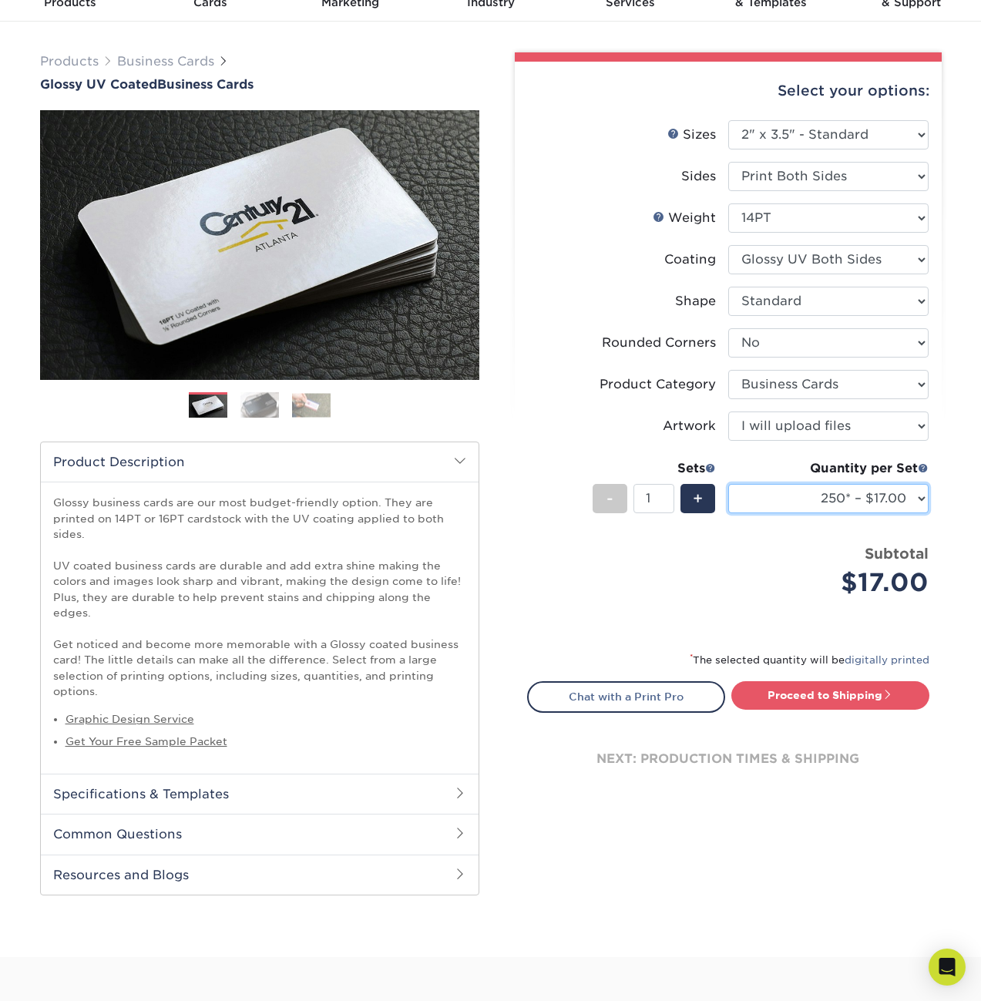
click at [780, 501] on select "25* – $9.00 50* – $9.00 100* – $9.00 250* – $17.00 500 – $33.00 1000 – $42.00 2…" at bounding box center [828, 498] width 200 height 29
select select "100* – $9.00"
click at [728, 484] on select "25* – $9.00 50* – $9.00 100* – $9.00 250* – $17.00 500 – $33.00 1000 – $42.00 2…" at bounding box center [828, 498] width 200 height 29
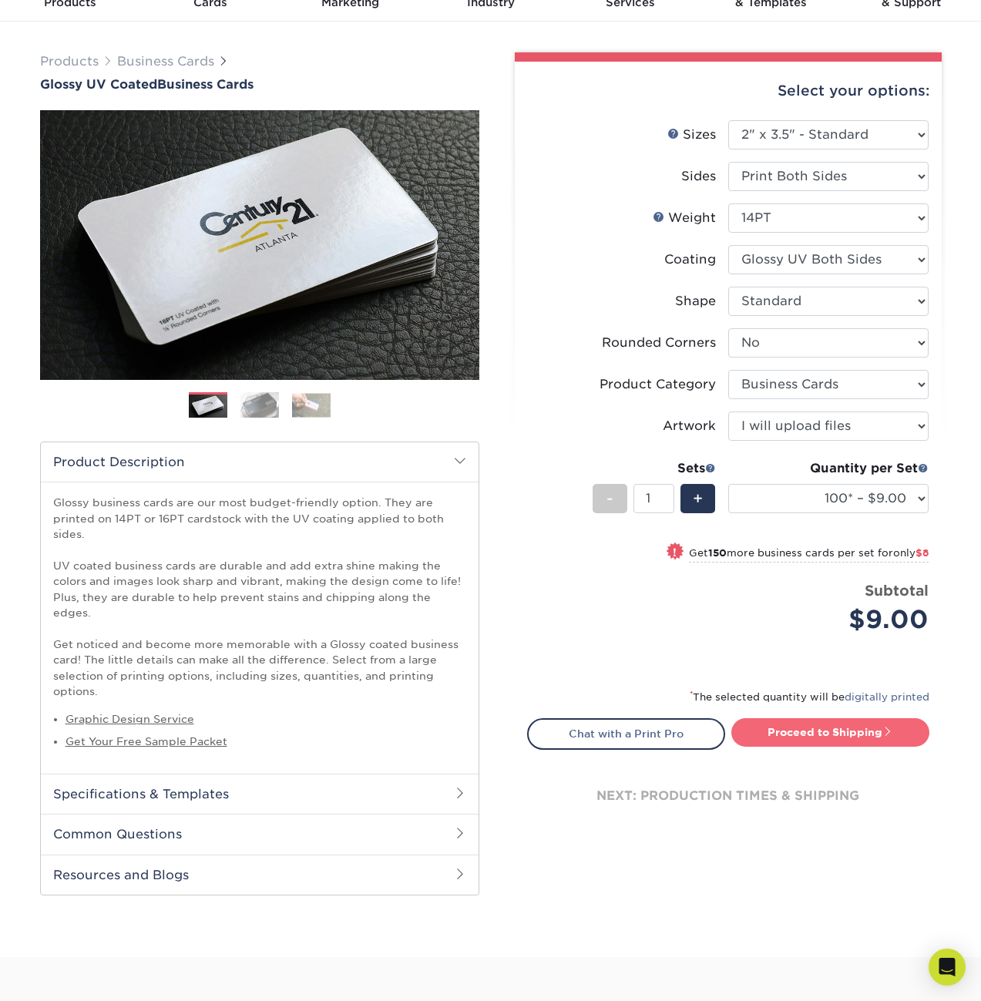
click at [831, 732] on link "Proceed to Shipping" at bounding box center [830, 732] width 198 height 28
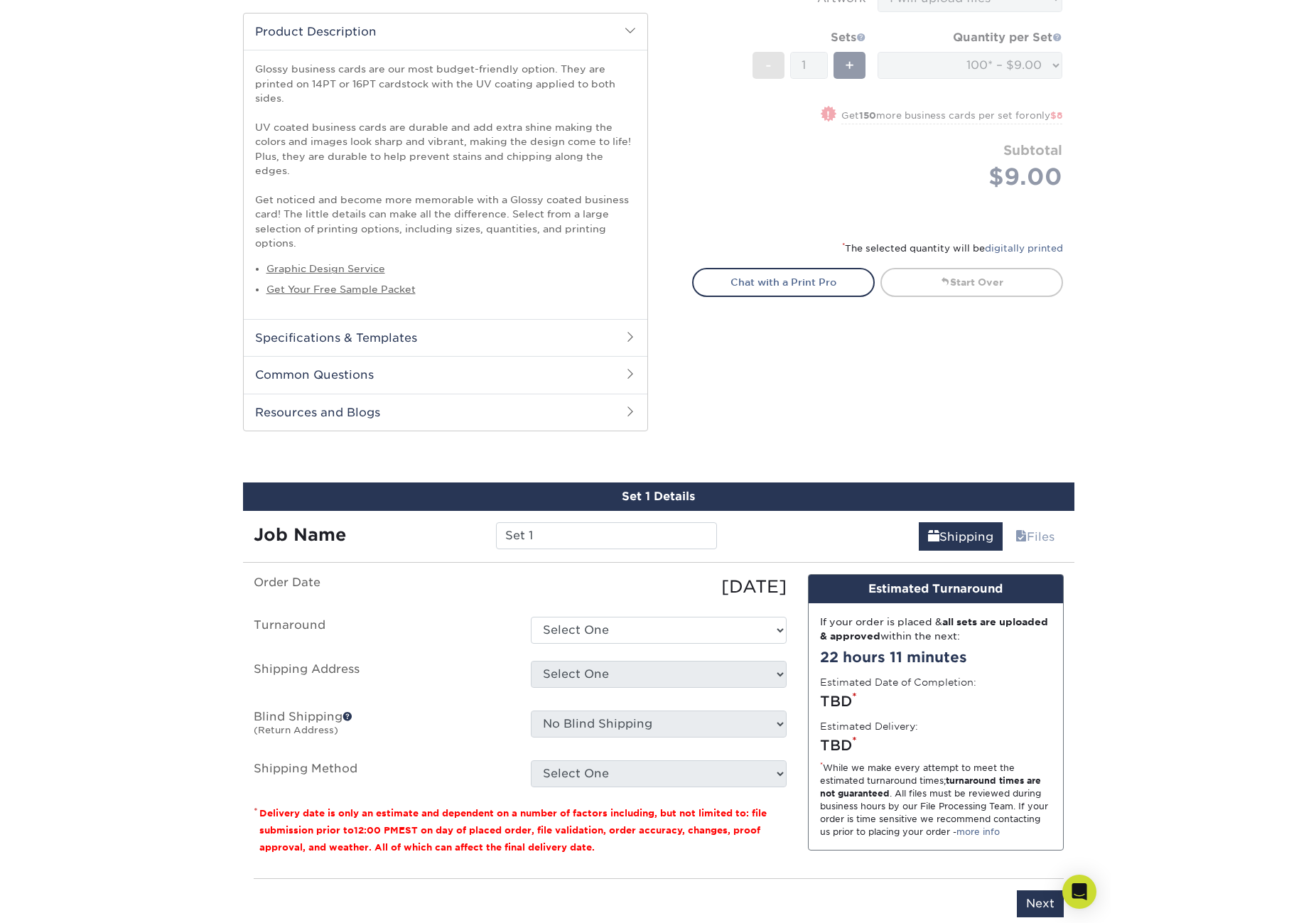
scroll to position [527, 0]
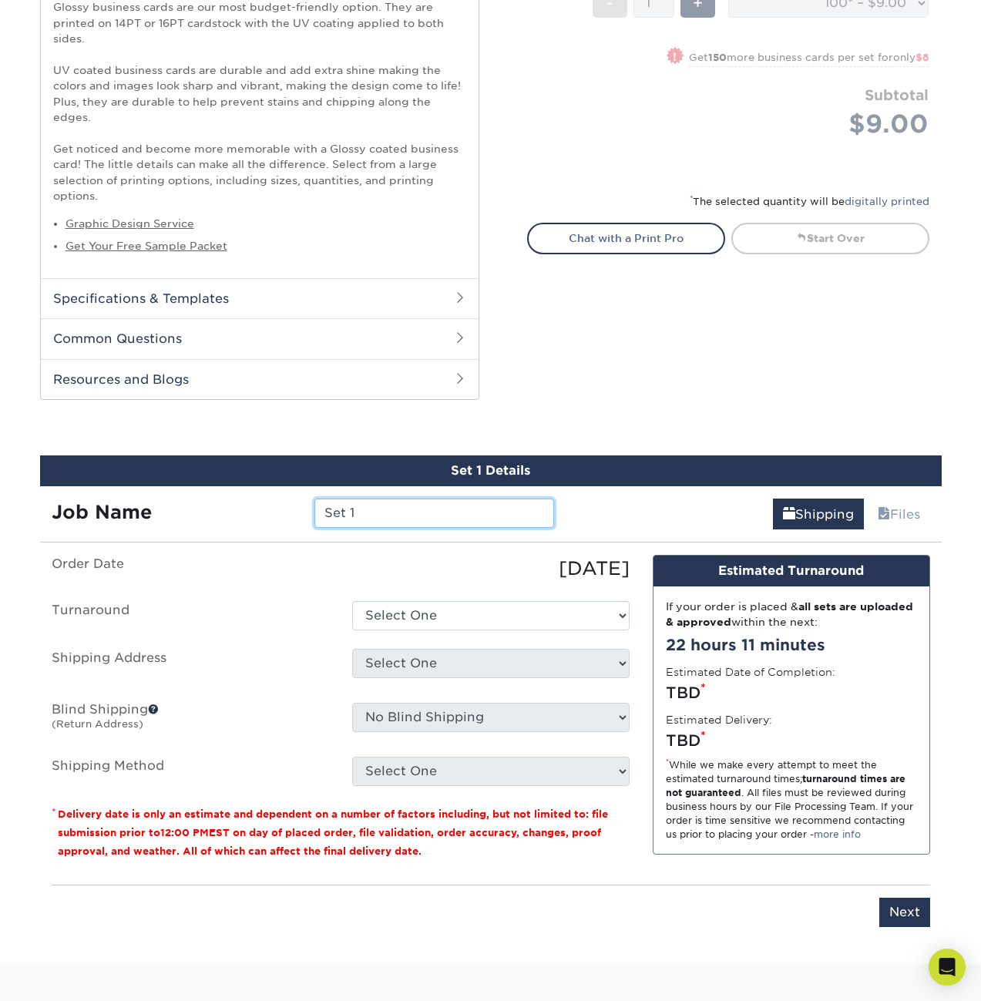
click at [360, 498] on input "Set 1" at bounding box center [434, 512] width 240 height 29
type input "[PERSON_NAME] Two Jobs Cards"
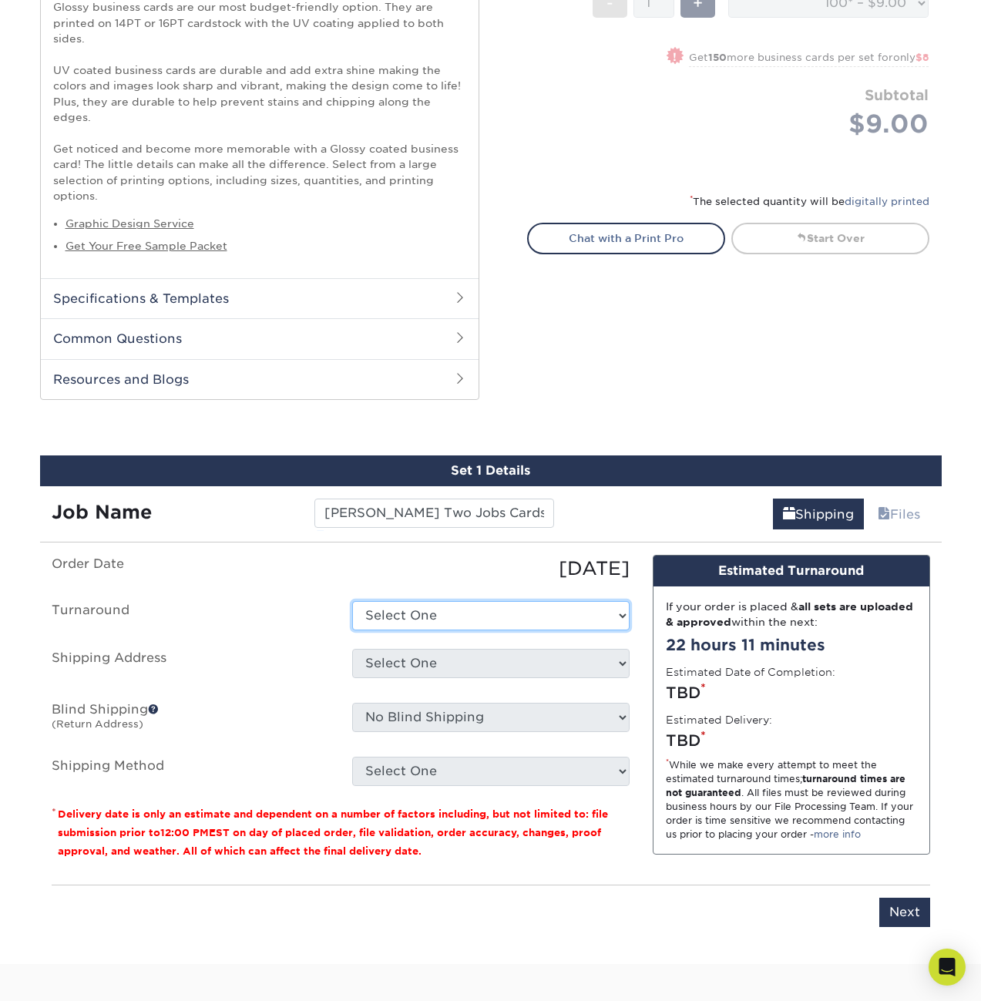
click at [436, 601] on select "Select One 2-4 Business Days 2 Day Next Business Day" at bounding box center [490, 615] width 277 height 29
select select "fabc0368-7375-492c-ba41-143791bf25e7"
click at [352, 601] on select "Select One 2-4 Business Days 2 Day Next Business Day" at bounding box center [490, 615] width 277 height 29
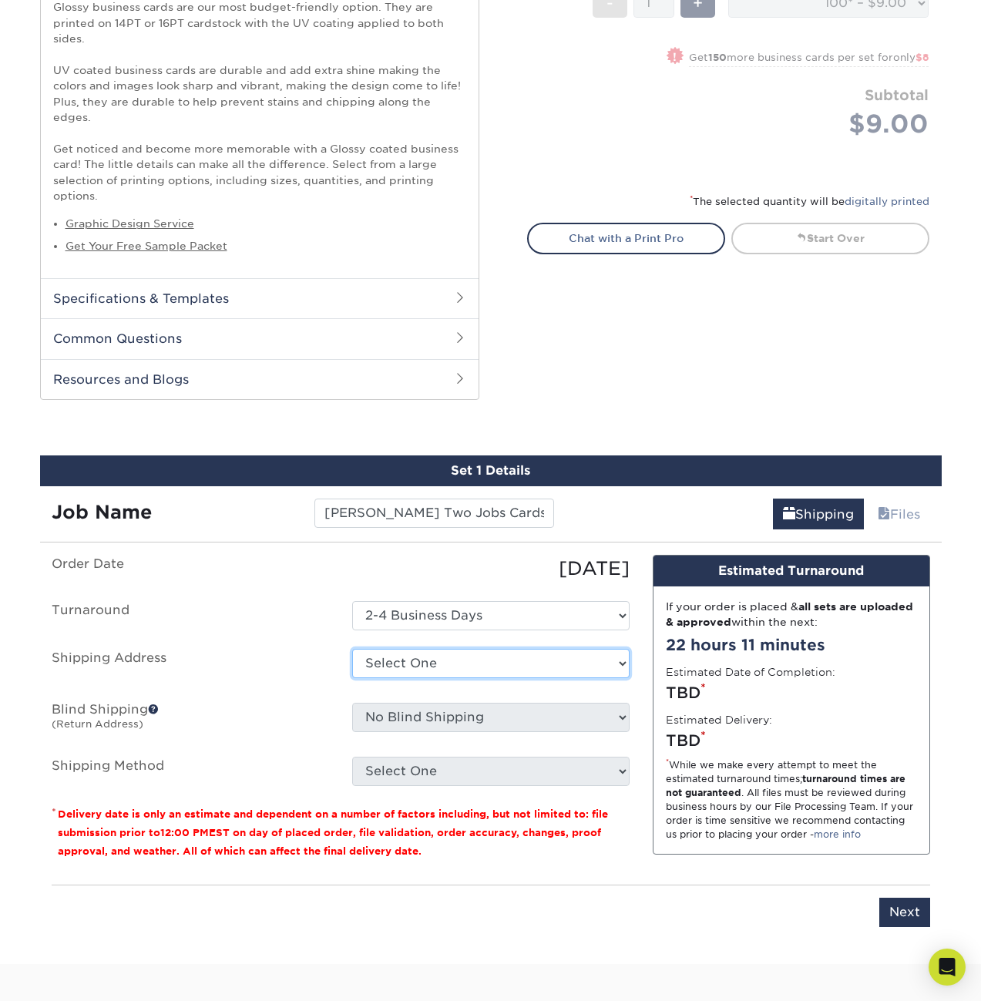
click at [425, 650] on select "Select One + Add New Address - Login" at bounding box center [490, 663] width 277 height 29
select select "newaddress"
click at [352, 649] on select "Select One + Add New Address - Login" at bounding box center [490, 663] width 277 height 29
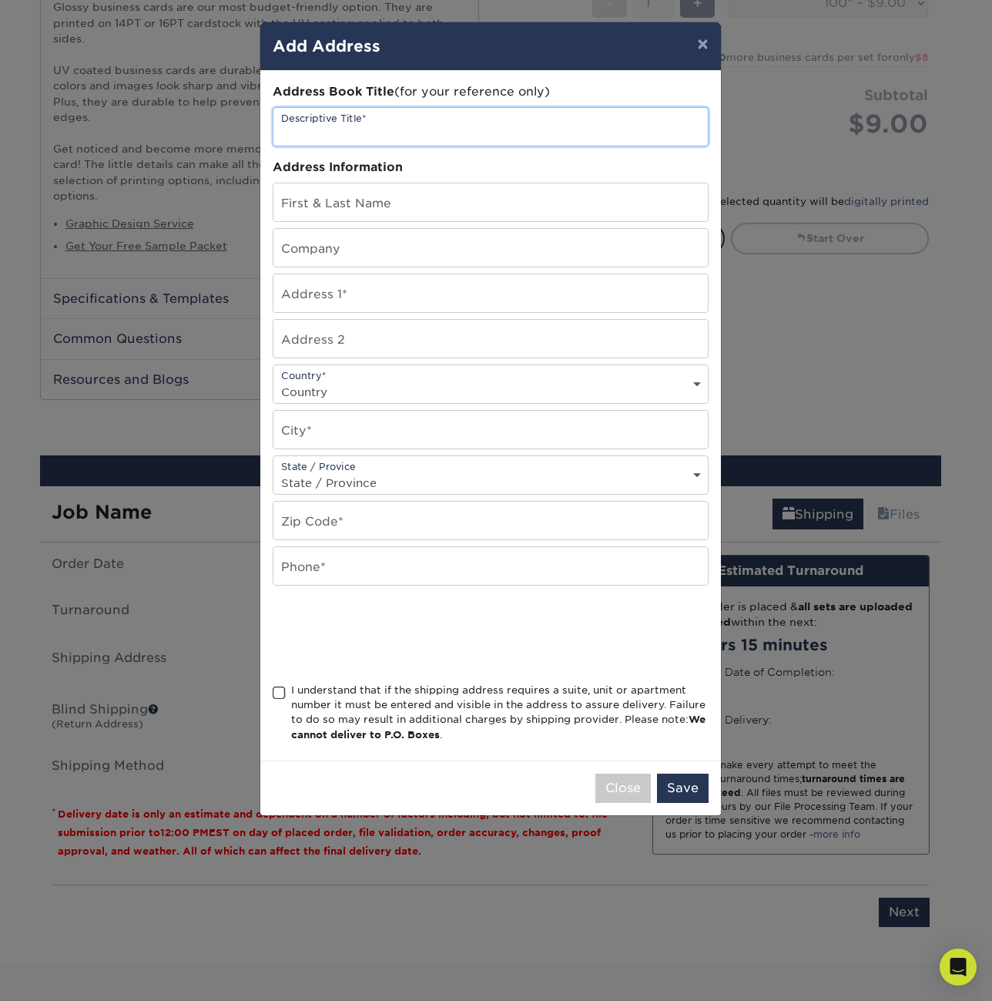
click at [380, 126] on input "text" at bounding box center [490, 127] width 434 height 38
type input "Sandpiper"
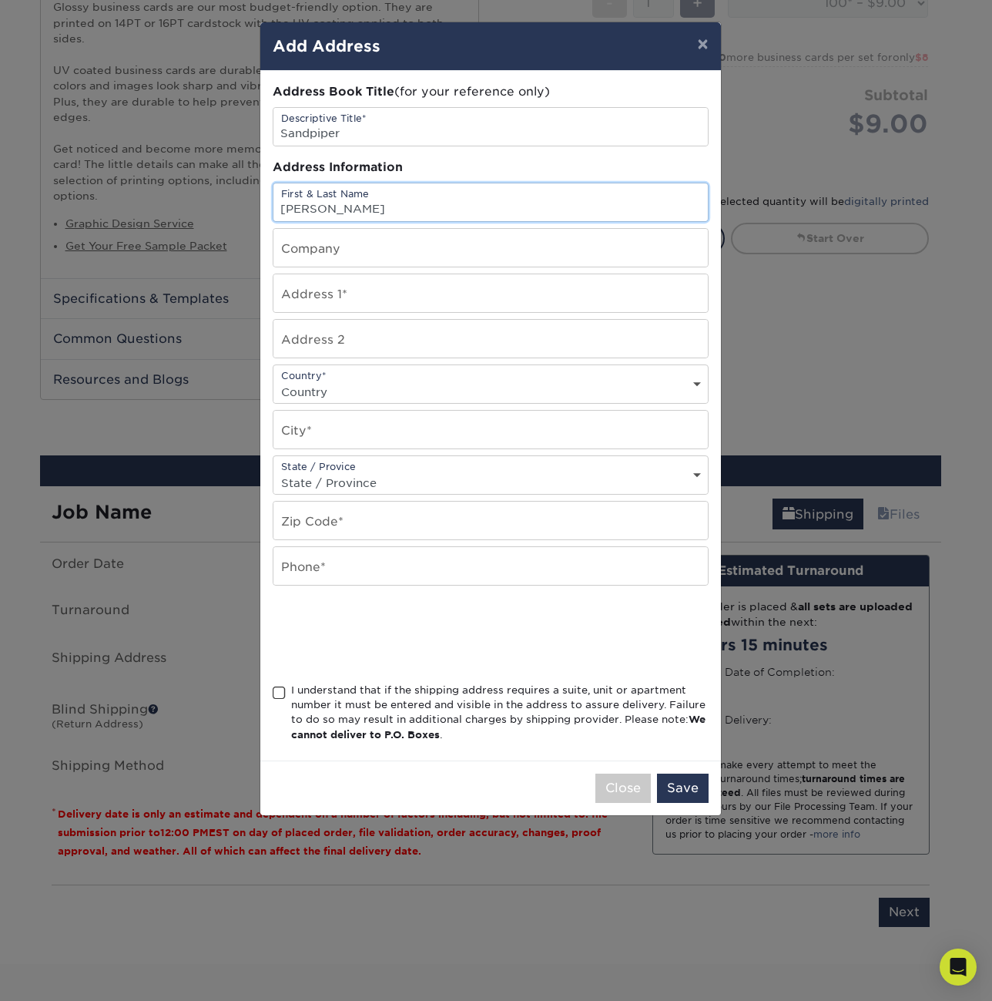
type input "[PERSON_NAME]"
type input "KALUOHS"
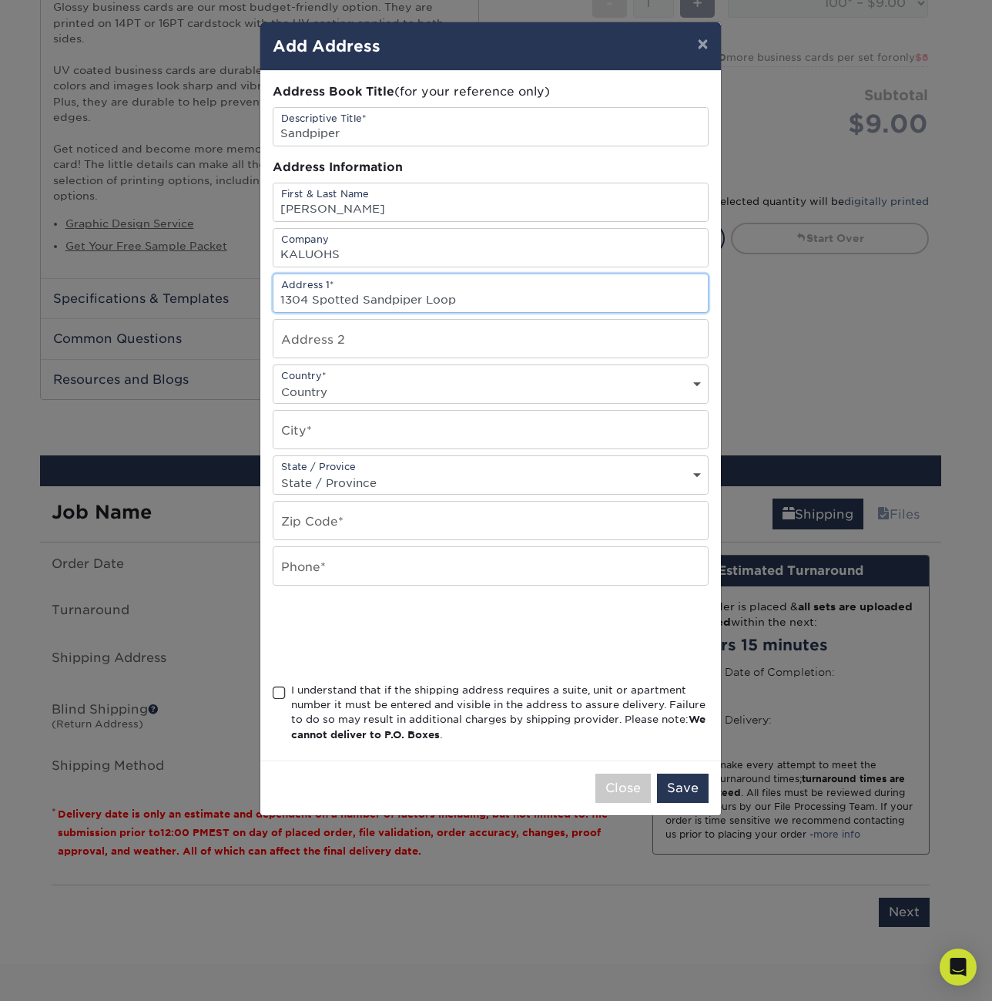
type input "1304 Spotted Sandpiper Loop"
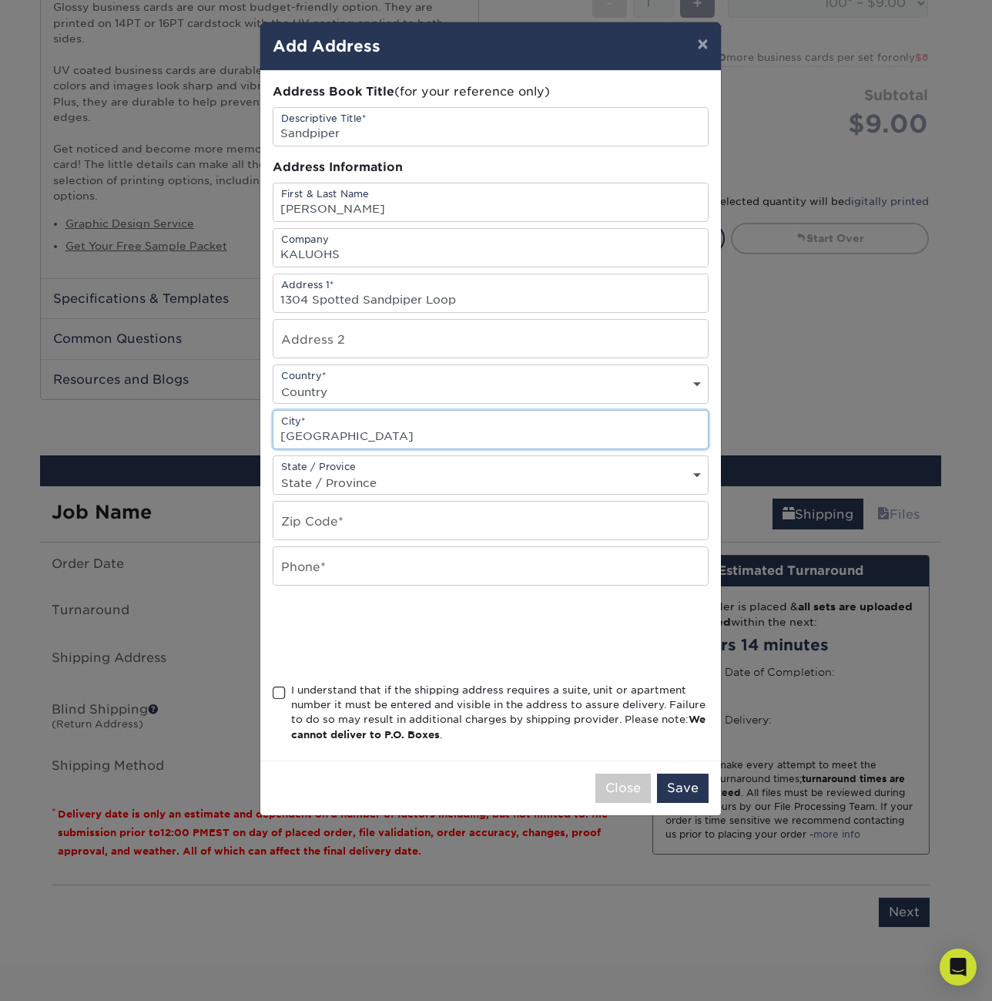
type input "[GEOGRAPHIC_DATA]"
select select "FL"
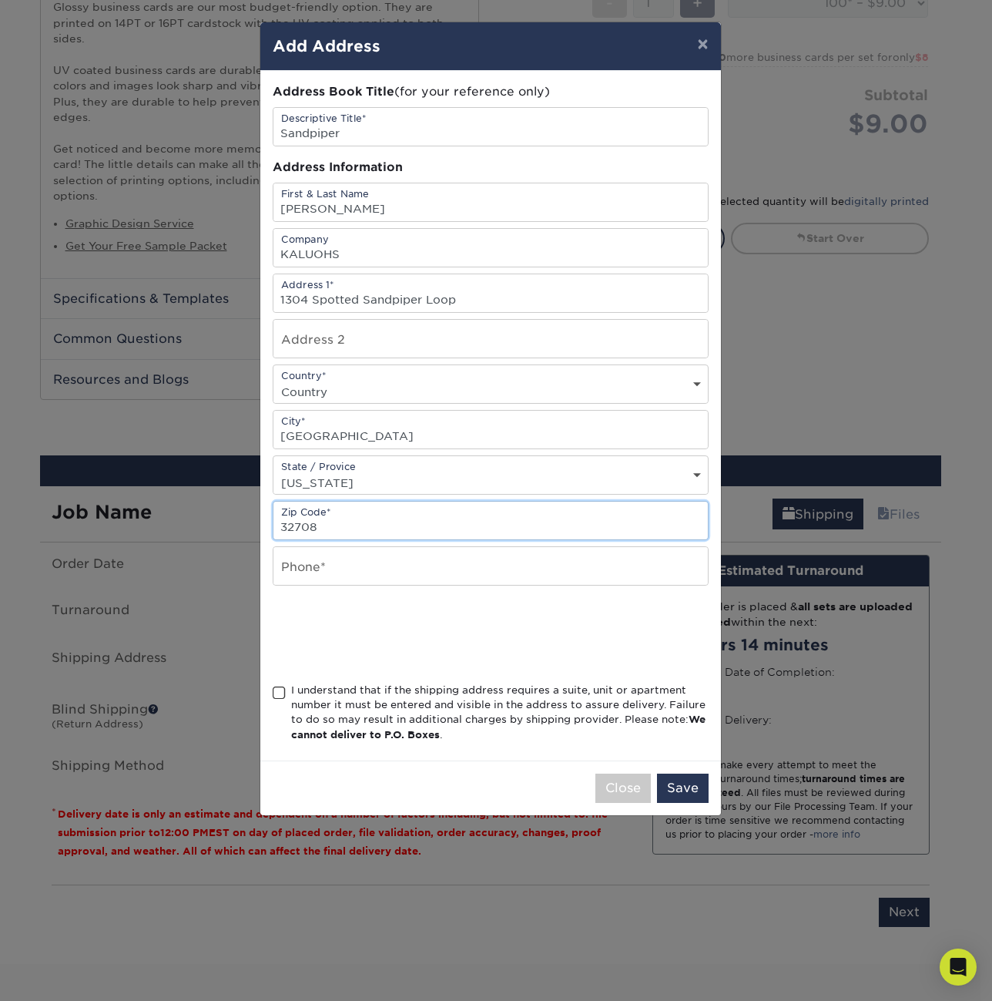
type input "32708"
type input "6122428362"
click at [278, 692] on span at bounding box center [279, 693] width 13 height 15
click at [0, 0] on input "I understand that if the shipping address requires a suite, unit or apartment n…" at bounding box center [0, 0] width 0 height 0
click at [694, 787] on button "Save" at bounding box center [683, 787] width 52 height 29
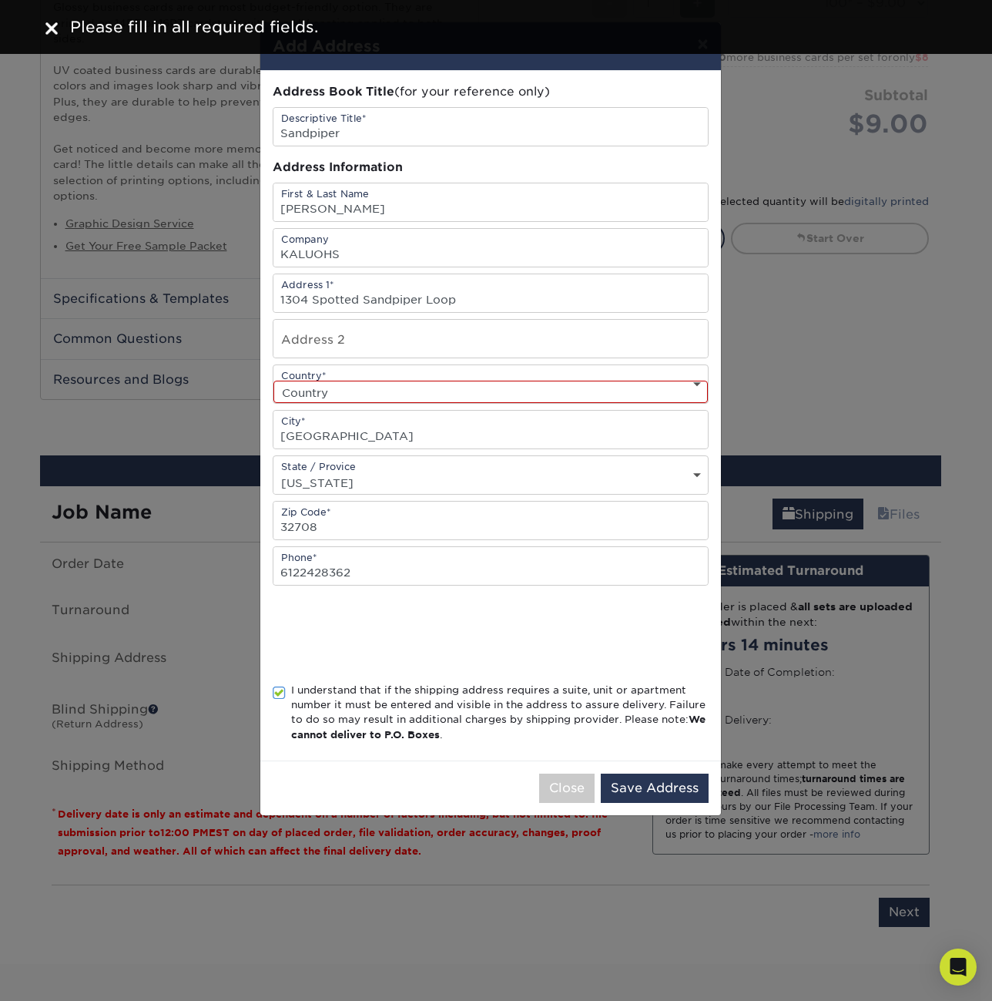
click at [391, 388] on select "Country [GEOGRAPHIC_DATA] [GEOGRAPHIC_DATA] ----------------------------- [GEOG…" at bounding box center [490, 392] width 434 height 22
select select "US"
click at [273, 381] on select "Country [GEOGRAPHIC_DATA] [GEOGRAPHIC_DATA] ----------------------------- [GEOG…" at bounding box center [490, 392] width 434 height 22
click at [686, 789] on button "Save Address" at bounding box center [655, 787] width 108 height 29
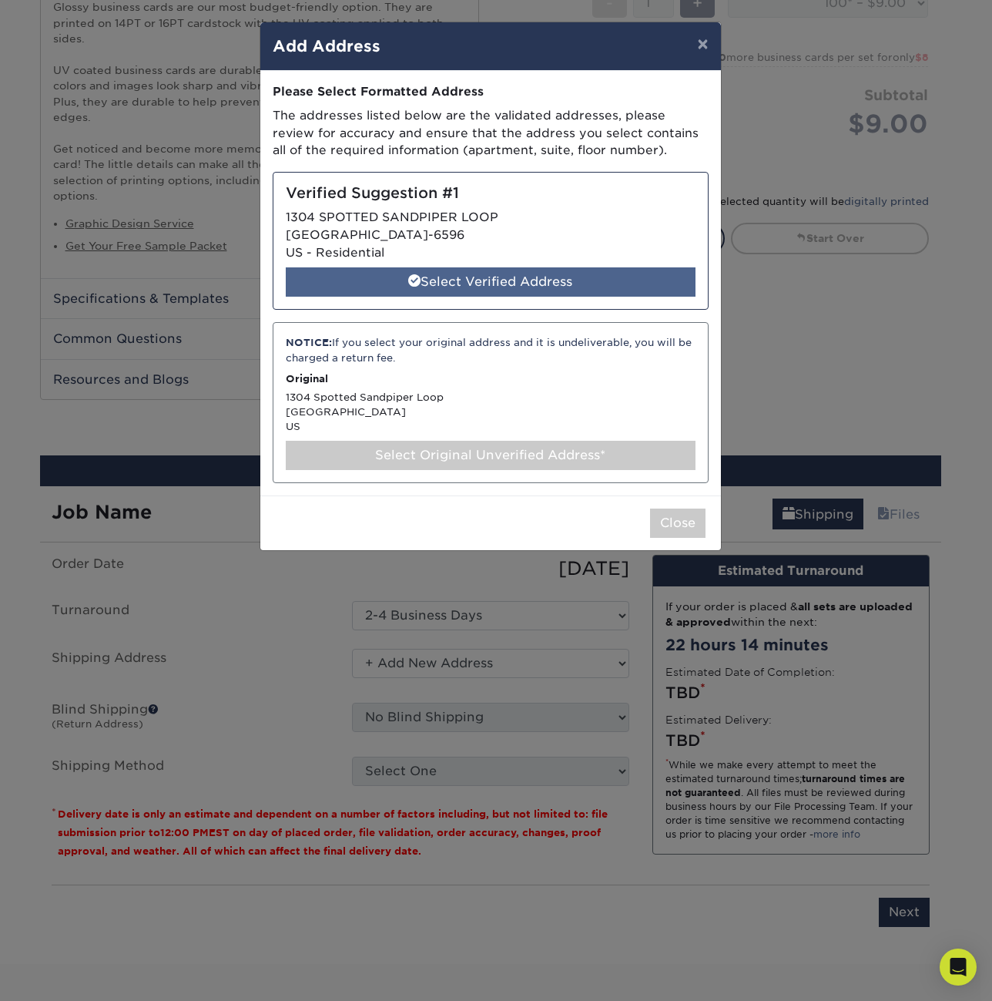
click at [458, 283] on div "Select Verified Address" at bounding box center [491, 281] width 410 height 29
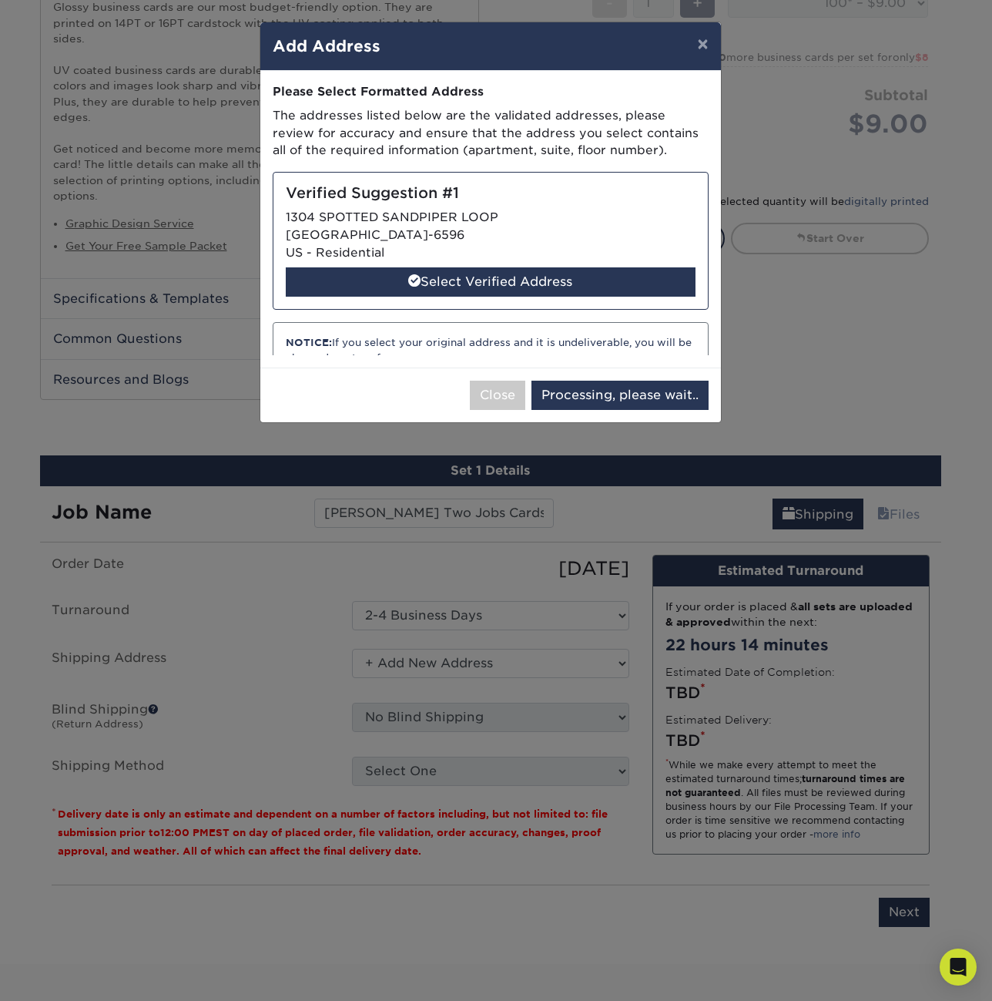
select select "286263"
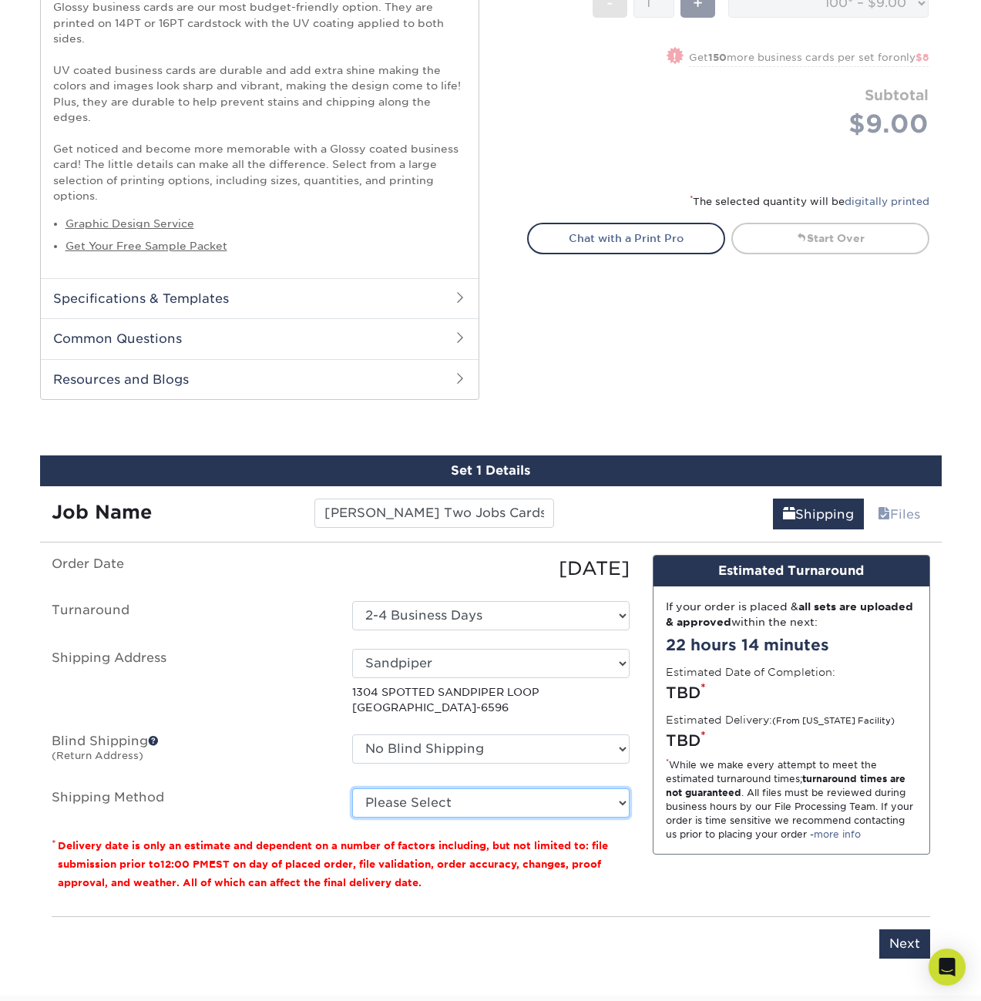
click at [420, 789] on select "Please Select Ground Shipping (+$7.84) 3 Day Shipping Service (+$20.06) 2 Day A…" at bounding box center [490, 802] width 277 height 29
select select "03"
click at [352, 788] on select "Please Select Ground Shipping (+$7.84) 3 Day Shipping Service (+$20.06) 2 Day A…" at bounding box center [490, 802] width 277 height 29
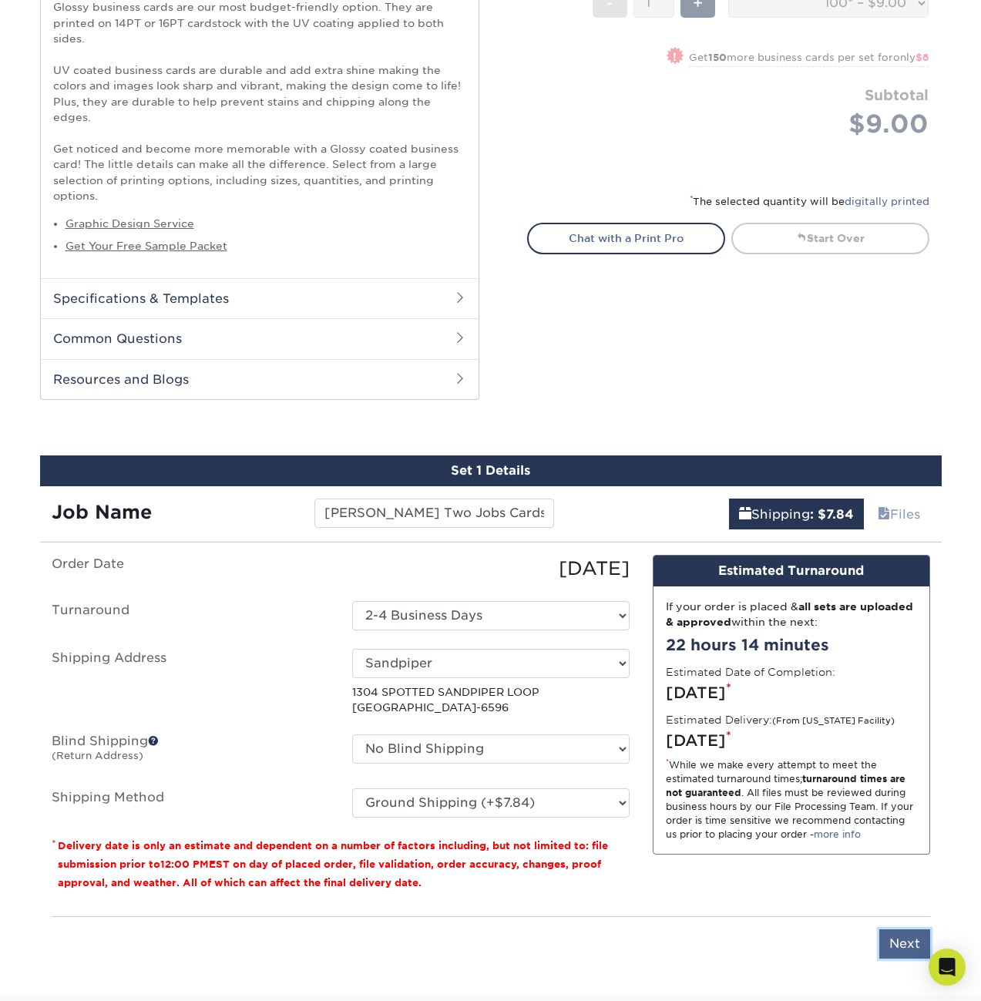
click at [893, 929] on input "Next" at bounding box center [904, 943] width 51 height 29
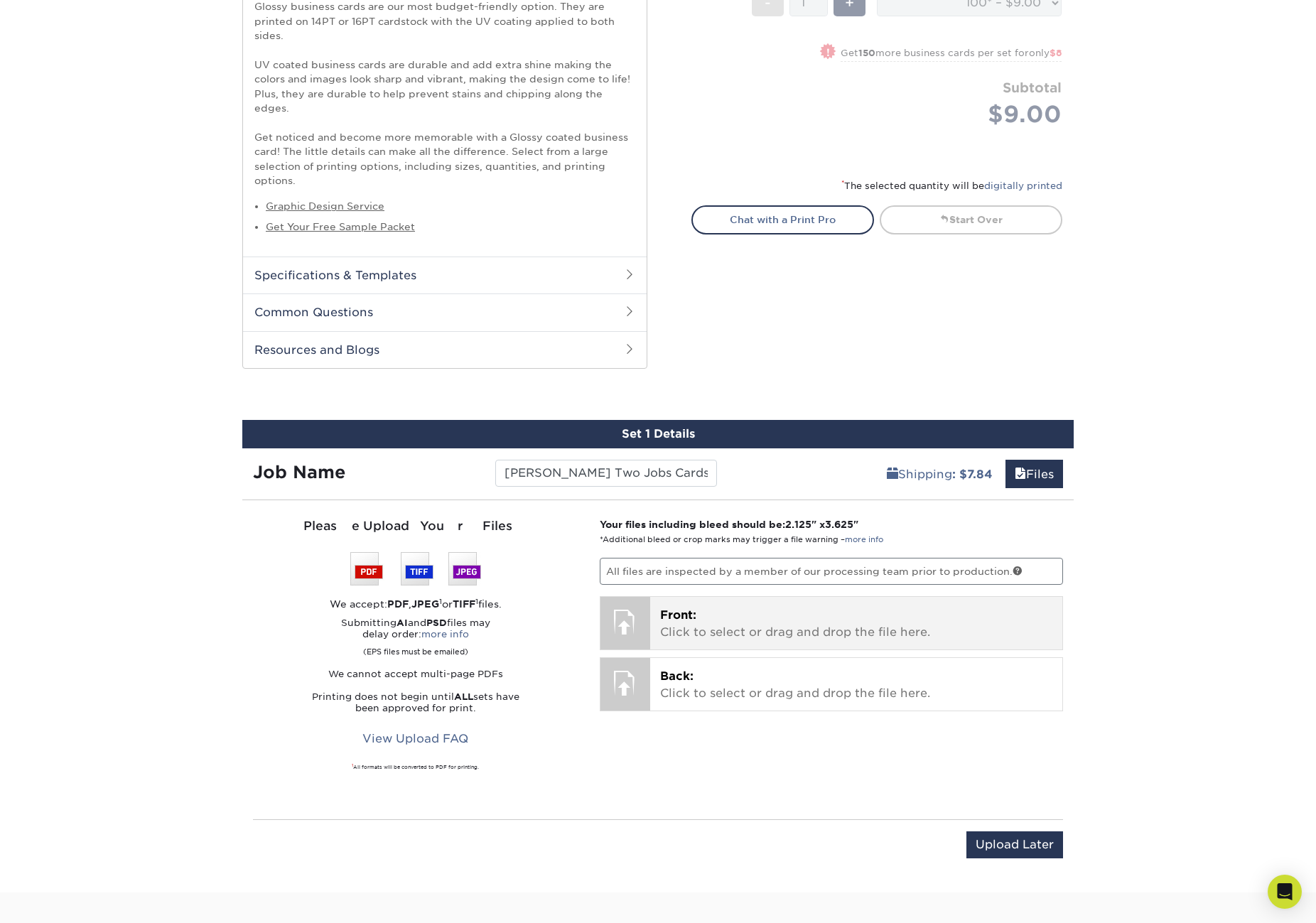
click at [731, 617] on p "Front: Click to select or drag and drop the file here." at bounding box center [857, 623] width 393 height 34
